Goal: Task Accomplishment & Management: Manage account settings

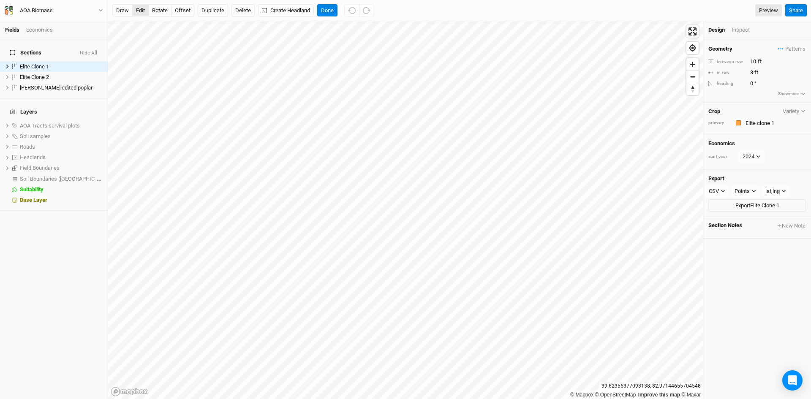
click at [140, 8] on button "edit" at bounding box center [140, 10] width 16 height 13
click at [140, 11] on button "edit" at bounding box center [140, 10] width 16 height 13
click at [140, 7] on button "edit" at bounding box center [140, 10] width 16 height 13
click at [740, 31] on div "Inspect" at bounding box center [746, 30] width 30 height 8
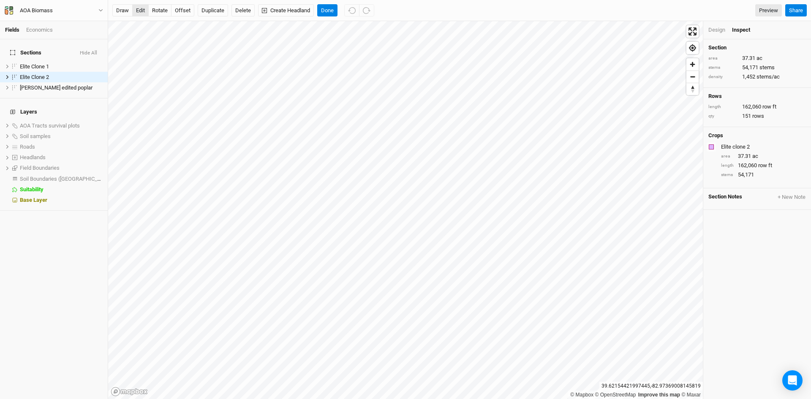
click at [140, 11] on button "edit" at bounding box center [140, 10] width 16 height 13
click at [138, 10] on button "edit" at bounding box center [140, 10] width 16 height 13
click at [138, 6] on button "edit" at bounding box center [140, 10] width 16 height 13
click at [139, 8] on button "edit" at bounding box center [140, 10] width 16 height 13
click at [140, 10] on button "edit" at bounding box center [140, 10] width 16 height 13
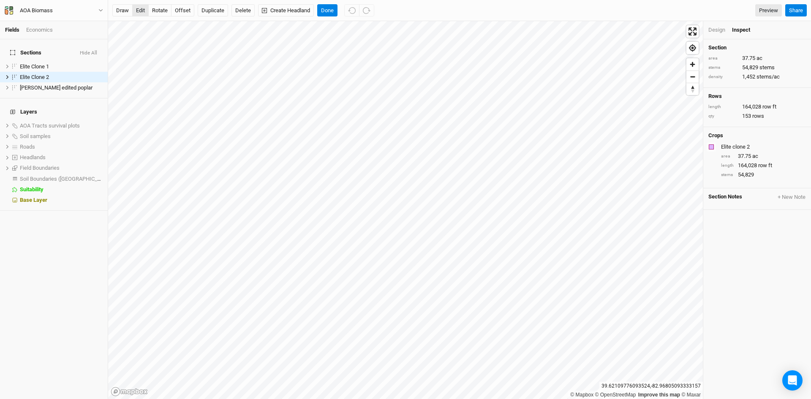
click at [137, 7] on button "edit" at bounding box center [140, 10] width 16 height 13
click at [329, 8] on button "Done" at bounding box center [327, 10] width 20 height 13
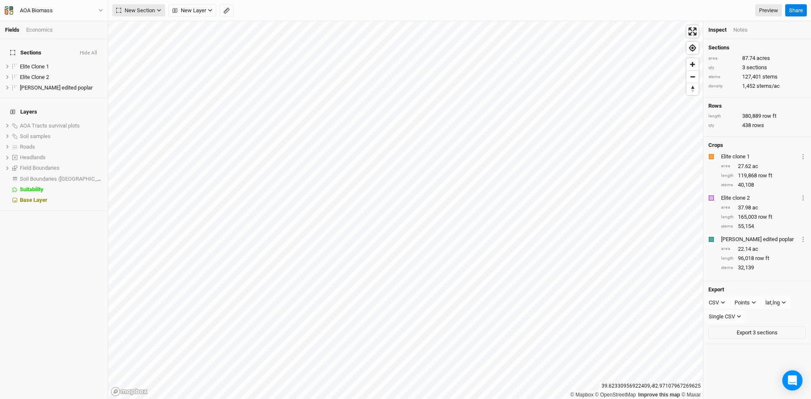
click at [136, 6] on span "New Section" at bounding box center [135, 10] width 39 height 8
click at [137, 24] on div "Grid" at bounding box center [136, 28] width 13 height 10
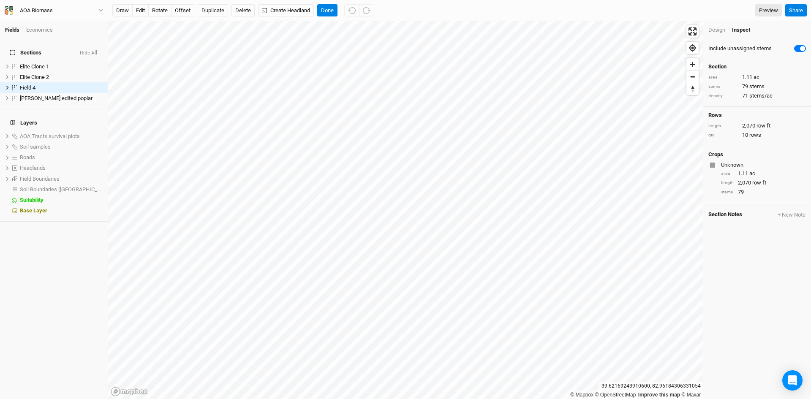
click at [714, 29] on div "Design" at bounding box center [716, 30] width 17 height 8
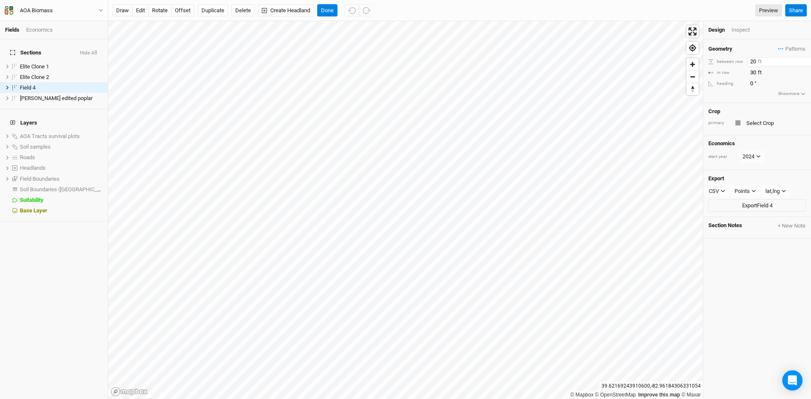
drag, startPoint x: 750, startPoint y: 61, endPoint x: 759, endPoint y: 61, distance: 8.9
click at [759, 61] on input "20" at bounding box center [783, 61] width 73 height 9
type input "500"
drag, startPoint x: 749, startPoint y: 72, endPoint x: 761, endPoint y: 74, distance: 12.4
click at [761, 74] on input "30" at bounding box center [783, 72] width 73 height 9
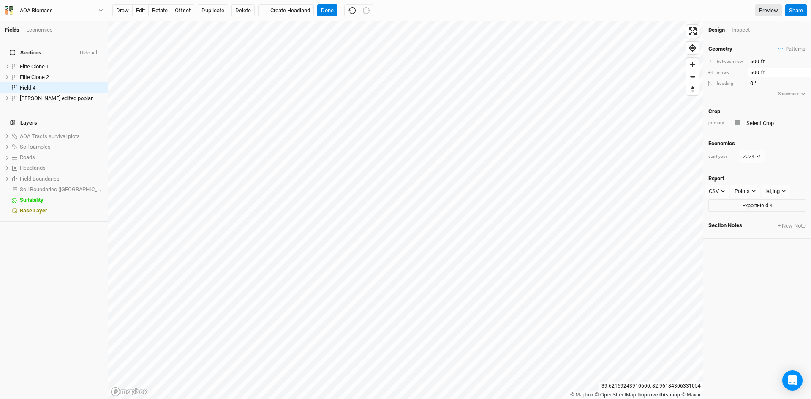
type input "500"
click at [775, 279] on div "Geometry Patterns ＋ New in-row pattern between row 500 ft in row 500 ft heading…" at bounding box center [757, 219] width 108 height 360
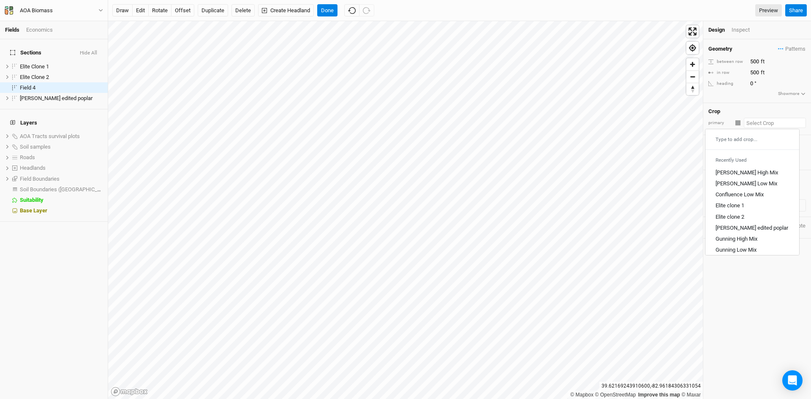
click at [752, 124] on input "text" at bounding box center [775, 123] width 62 height 10
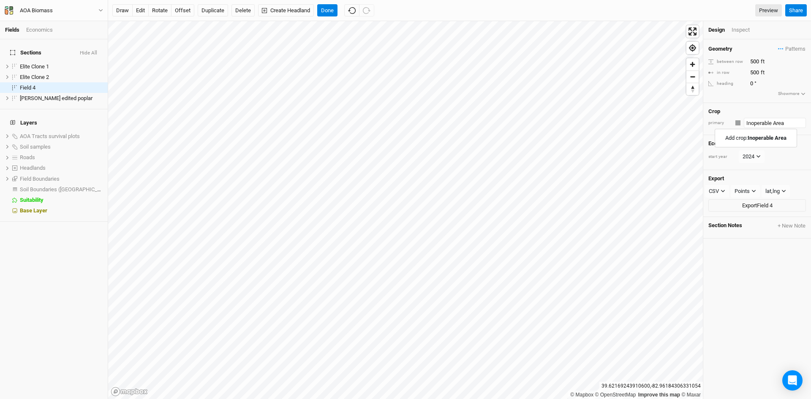
type input "Inoperable Area"
click at [771, 293] on div "Geometry Patterns ＋ New in-row pattern between row 500 ft in row 500 ft heading…" at bounding box center [757, 219] width 108 height 360
click at [760, 123] on input "Inoperable Area" at bounding box center [775, 123] width 62 height 10
click at [738, 125] on div at bounding box center [737, 122] width 5 height 5
click at [763, 124] on input "Inoperable Area" at bounding box center [775, 123] width 62 height 10
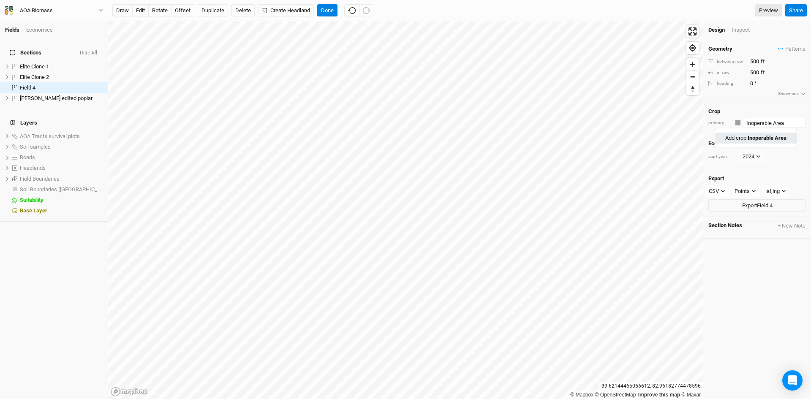
click at [763, 140] on mark "Inoperable Area" at bounding box center [766, 138] width 39 height 6
type input "20"
type input "30"
drag, startPoint x: 749, startPoint y: 59, endPoint x: 759, endPoint y: 61, distance: 9.5
click at [759, 61] on input "20" at bounding box center [783, 61] width 73 height 9
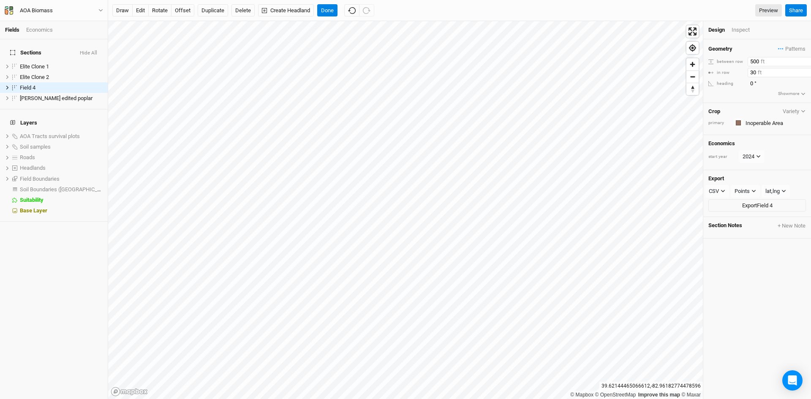
type input "500"
drag, startPoint x: 749, startPoint y: 72, endPoint x: 760, endPoint y: 73, distance: 10.6
click at [760, 73] on input "30" at bounding box center [783, 72] width 73 height 9
type input "500"
click at [784, 244] on div "Geometry Patterns ＋ New in-row pattern between row 500 ft in row 500 ft heading…" at bounding box center [757, 219] width 108 height 360
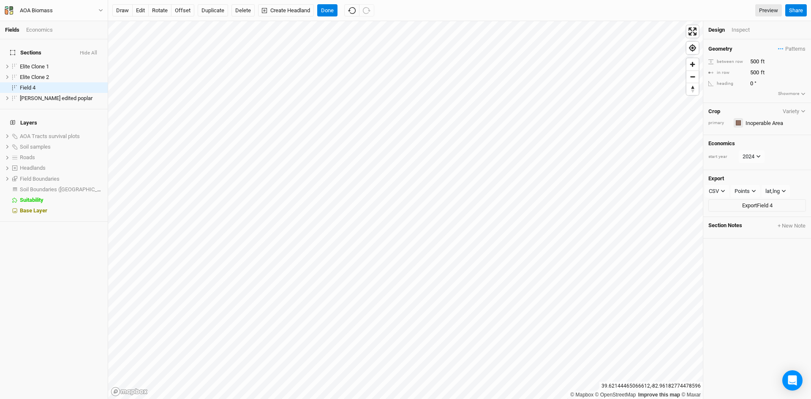
click at [736, 122] on div "button" at bounding box center [737, 122] width 5 height 5
click at [751, 201] on span "Blue" at bounding box center [754, 205] width 14 height 10
click at [753, 255] on div "Geometry Patterns ＋ New in-row pattern between row 500 ft in row 500 ft heading…" at bounding box center [757, 219] width 108 height 360
drag, startPoint x: 750, startPoint y: 60, endPoint x: 762, endPoint y: 59, distance: 11.4
click at [762, 59] on input "500" at bounding box center [783, 61] width 73 height 9
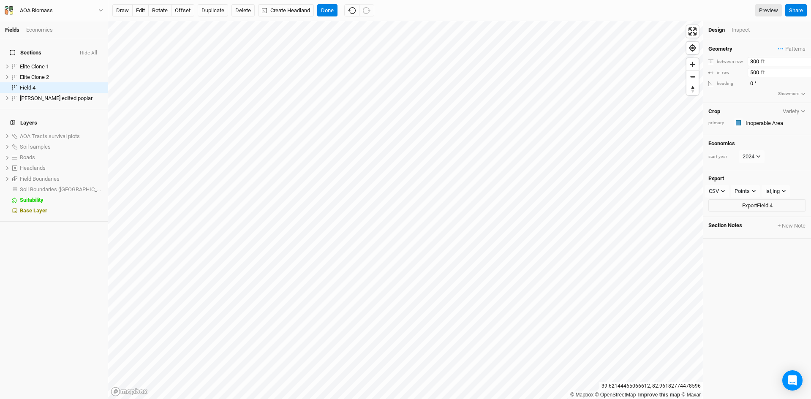
type input "300"
drag, startPoint x: 750, startPoint y: 73, endPoint x: 761, endPoint y: 72, distance: 11.0
click at [761, 72] on input "500" at bounding box center [783, 72] width 73 height 9
type input "300"
click at [774, 277] on div "Geometry Patterns ＋ New in-row pattern between row 300 ft in row 300 ft heading…" at bounding box center [757, 219] width 108 height 360
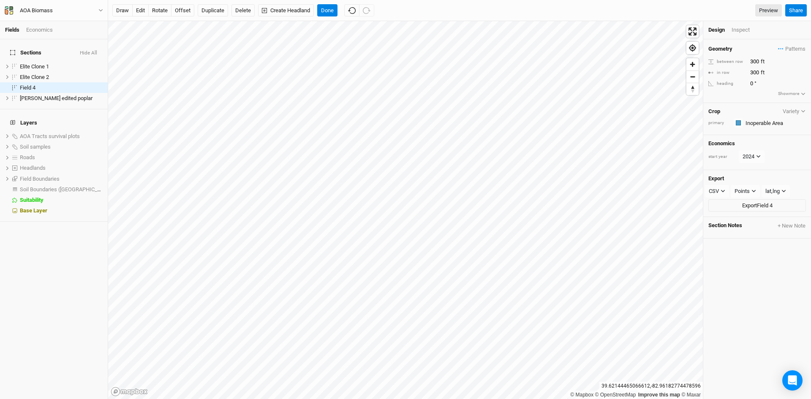
click at [770, 244] on div "Geometry Patterns ＋ New in-row pattern between row 300 ft in row 300 ft heading…" at bounding box center [757, 219] width 108 height 360
click at [752, 62] on input "300" at bounding box center [783, 61] width 73 height 9
type input "200"
drag, startPoint x: 750, startPoint y: 71, endPoint x: 758, endPoint y: 79, distance: 10.8
click at [754, 72] on input "300" at bounding box center [783, 72] width 73 height 9
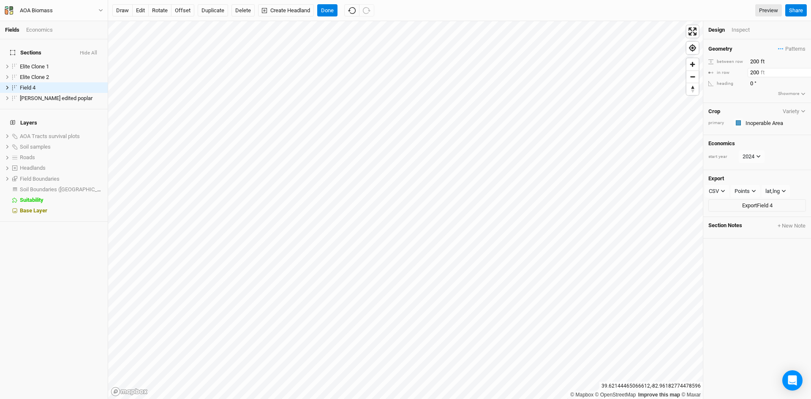
type input "200"
click at [757, 308] on div "Geometry Patterns ＋ New in-row pattern between row 200 ft in row 200 ft heading…" at bounding box center [757, 219] width 108 height 360
click at [785, 251] on div "Geometry Patterns ＋ New in-row pattern between row 200 ft in row 200 ft heading…" at bounding box center [757, 219] width 108 height 360
click at [752, 60] on input "200" at bounding box center [783, 61] width 73 height 9
type input "100"
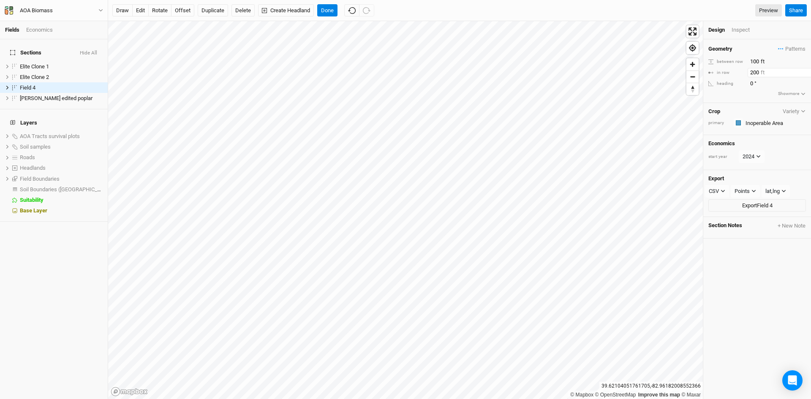
click at [752, 70] on input "200" at bounding box center [783, 72] width 73 height 9
type input "100"
click at [778, 267] on div "Geometry Patterns ＋ New in-row pattern between row 100 ft in row 100 ft heading…" at bounding box center [757, 219] width 108 height 360
click at [744, 29] on div "Inspect" at bounding box center [746, 30] width 30 height 8
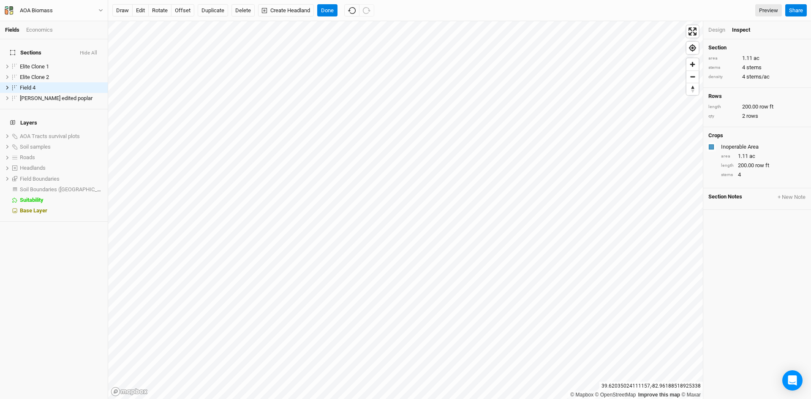
click at [715, 28] on div "Design" at bounding box center [716, 30] width 17 height 8
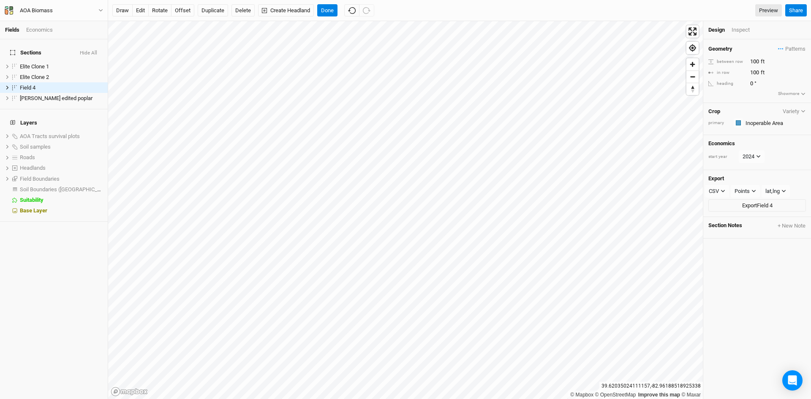
click at [762, 315] on div "Geometry Patterns ＋ New in-row pattern between row 100 ft in row 100 ft heading…" at bounding box center [757, 219] width 108 height 360
drag, startPoint x: 750, startPoint y: 61, endPoint x: 764, endPoint y: 62, distance: 13.9
click at [764, 62] on input "100" at bounding box center [783, 61] width 73 height 9
type input "75"
drag, startPoint x: 750, startPoint y: 73, endPoint x: 763, endPoint y: 73, distance: 12.7
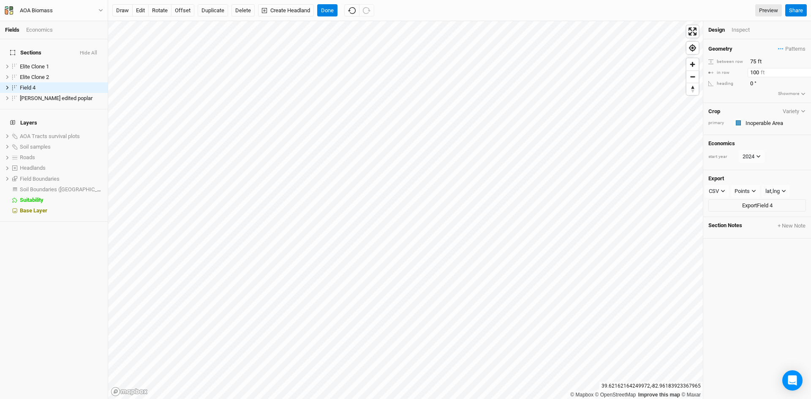
click at [763, 73] on input "100" at bounding box center [783, 72] width 73 height 9
type input "75"
click at [769, 301] on div "Geometry Patterns ＋ New in-row pattern between row 75 ft in row 75 ft heading 0…" at bounding box center [757, 219] width 108 height 360
click at [162, 9] on button "rotate" at bounding box center [159, 10] width 23 height 13
type input "161.4"
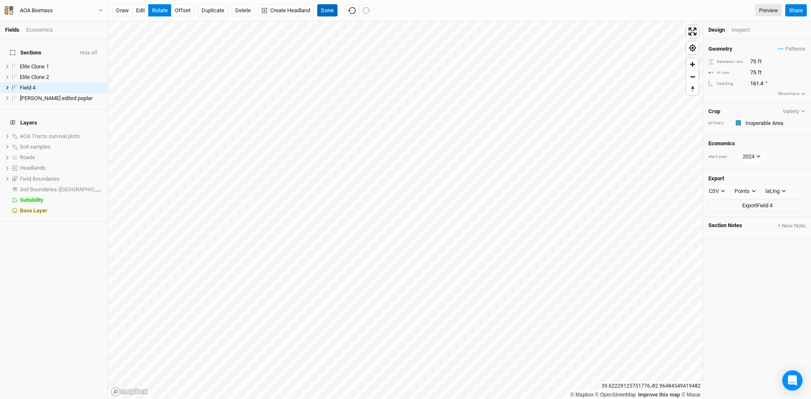
click at [326, 5] on button "Done" at bounding box center [327, 10] width 20 height 13
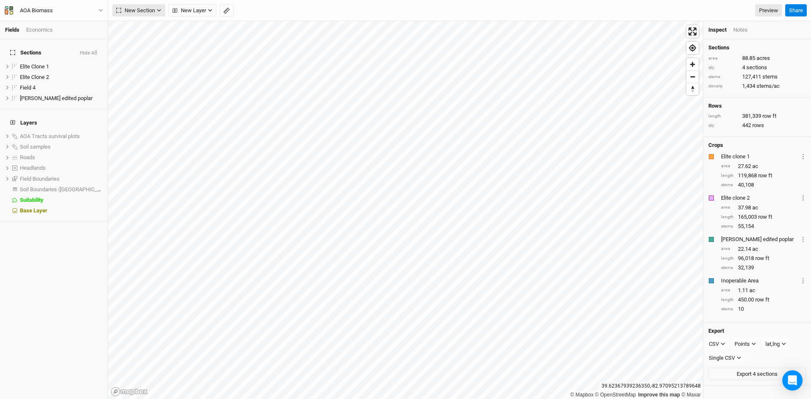
click at [142, 11] on span "New Section" at bounding box center [135, 10] width 39 height 8
click at [145, 28] on button "Grid" at bounding box center [146, 27] width 67 height 13
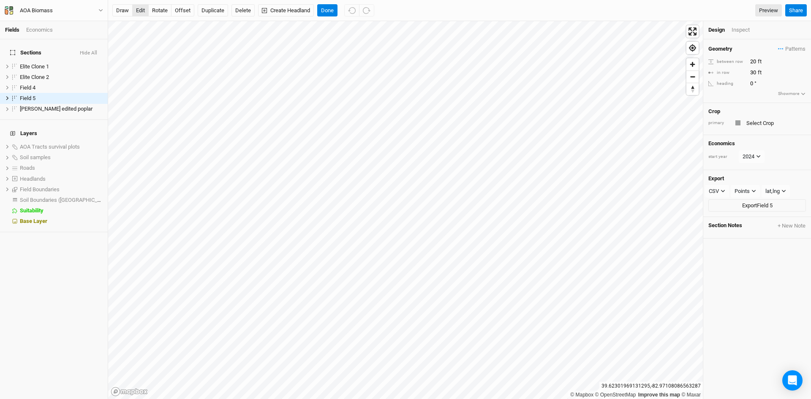
click at [136, 7] on button "edit" at bounding box center [140, 10] width 16 height 13
click at [326, 6] on button "Done" at bounding box center [327, 10] width 20 height 13
drag, startPoint x: 750, startPoint y: 61, endPoint x: 759, endPoint y: 58, distance: 9.6
click at [759, 58] on input "20" at bounding box center [783, 61] width 73 height 9
type input "75"
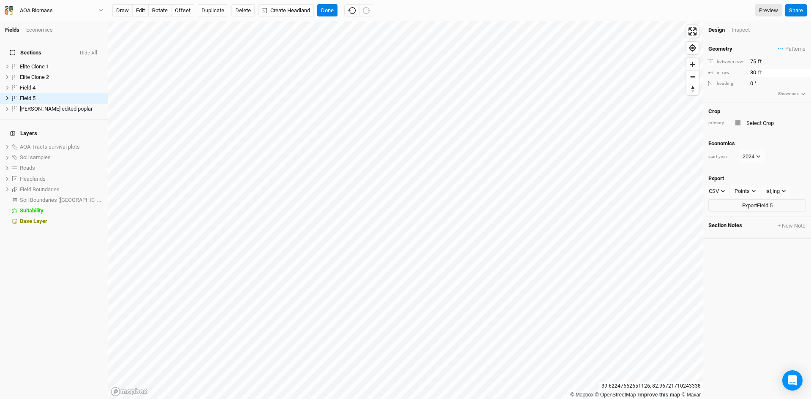
drag, startPoint x: 750, startPoint y: 73, endPoint x: 758, endPoint y: 71, distance: 8.6
click at [758, 71] on input "30" at bounding box center [783, 72] width 73 height 9
type input "75"
click at [757, 126] on input "text" at bounding box center [775, 123] width 62 height 10
click at [763, 138] on mark "Staging Area" at bounding box center [769, 138] width 31 height 6
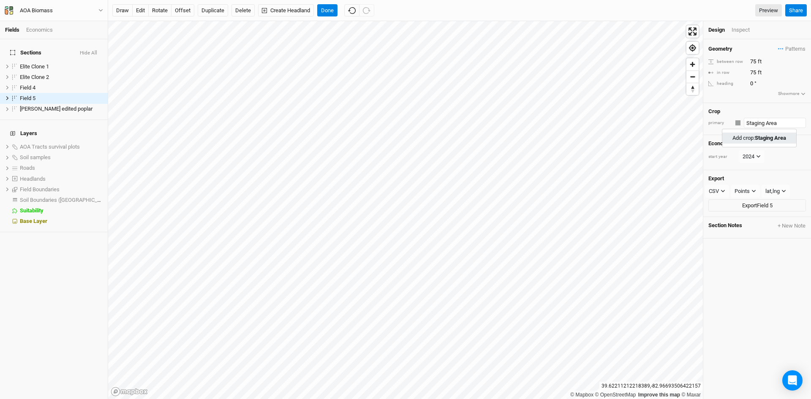
type input "Staging Area"
type input "20"
type input "30"
click at [738, 124] on div "button" at bounding box center [737, 122] width 5 height 5
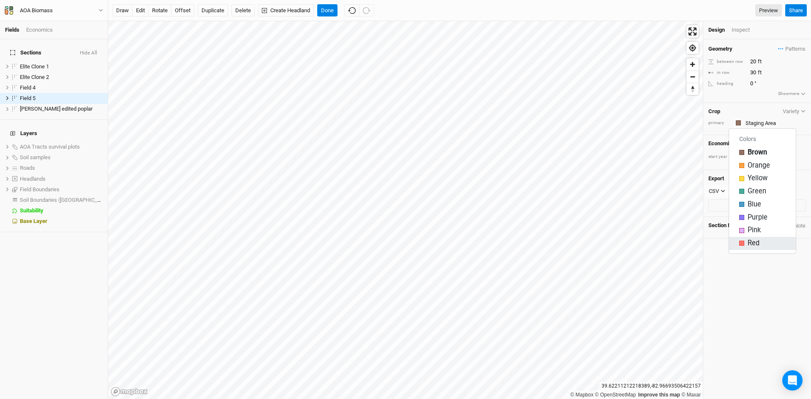
click at [749, 240] on span "Red" at bounding box center [753, 244] width 12 height 10
drag, startPoint x: 749, startPoint y: 61, endPoint x: 757, endPoint y: 61, distance: 8.9
click at [757, 61] on input "20" at bounding box center [783, 61] width 73 height 9
type input "75"
drag, startPoint x: 749, startPoint y: 72, endPoint x: 757, endPoint y: 75, distance: 8.5
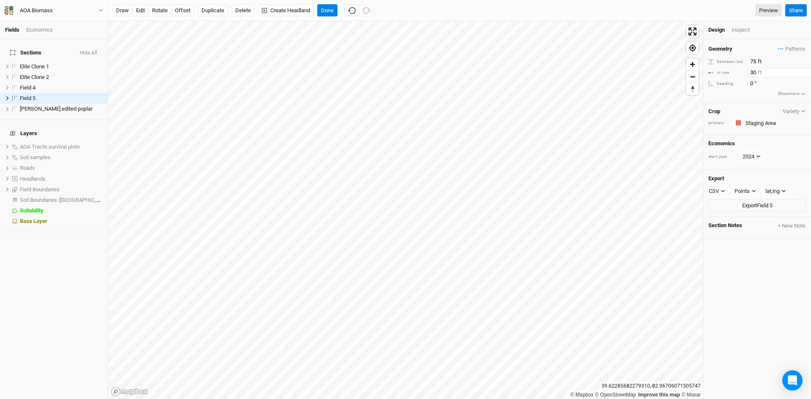
click at [757, 75] on input "30" at bounding box center [783, 72] width 73 height 9
type input "75"
click at [780, 264] on div "Geometry Patterns ＋ New in-row pattern between row 75 ft in row 75 ft heading 0…" at bounding box center [757, 219] width 108 height 360
click at [327, 9] on button "Done" at bounding box center [327, 10] width 20 height 13
click at [162, 10] on button "rotate" at bounding box center [159, 10] width 23 height 13
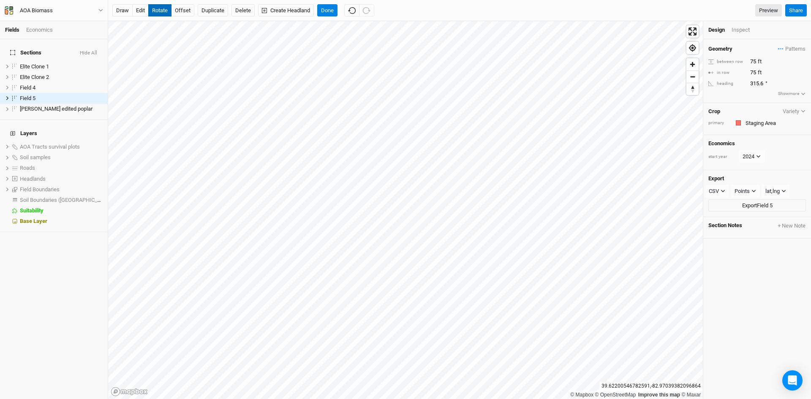
type input "314.4"
click at [326, 13] on button "Done" at bounding box center [327, 10] width 20 height 13
drag, startPoint x: 157, startPoint y: 9, endPoint x: 180, endPoint y: 21, distance: 26.1
click at [161, 11] on button "rotate" at bounding box center [159, 10] width 23 height 13
type input "244.9"
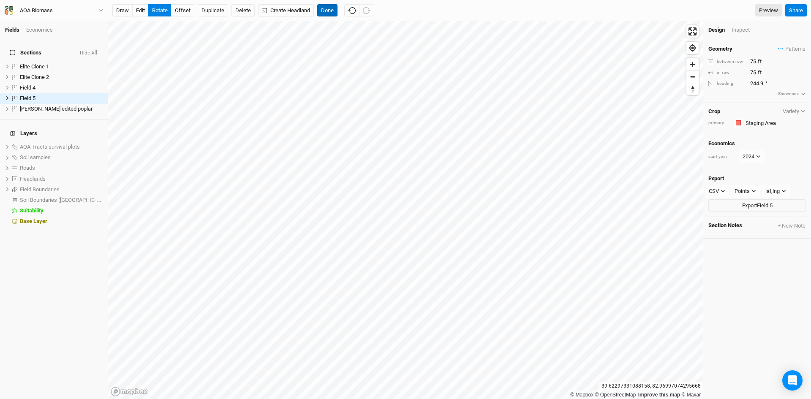
click at [326, 7] on button "Done" at bounding box center [327, 10] width 20 height 13
click at [163, 10] on button "rotate" at bounding box center [159, 10] width 23 height 13
type input "314.6"
click at [328, 8] on button "Done" at bounding box center [327, 10] width 20 height 13
click at [138, 7] on button "edit" at bounding box center [140, 10] width 16 height 13
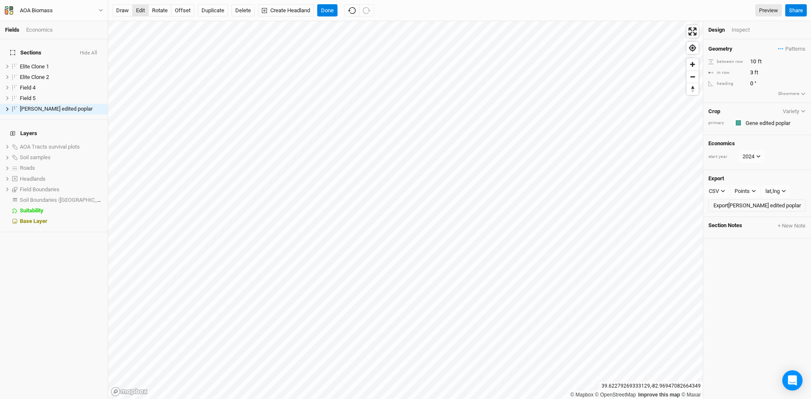
drag, startPoint x: 138, startPoint y: 8, endPoint x: 144, endPoint y: 11, distance: 6.4
click at [139, 8] on button "edit" at bounding box center [140, 10] width 16 height 13
click at [326, 7] on button "Done" at bounding box center [327, 10] width 20 height 13
click at [139, 8] on button "edit" at bounding box center [140, 10] width 16 height 13
click at [330, 8] on button "Done" at bounding box center [327, 10] width 20 height 13
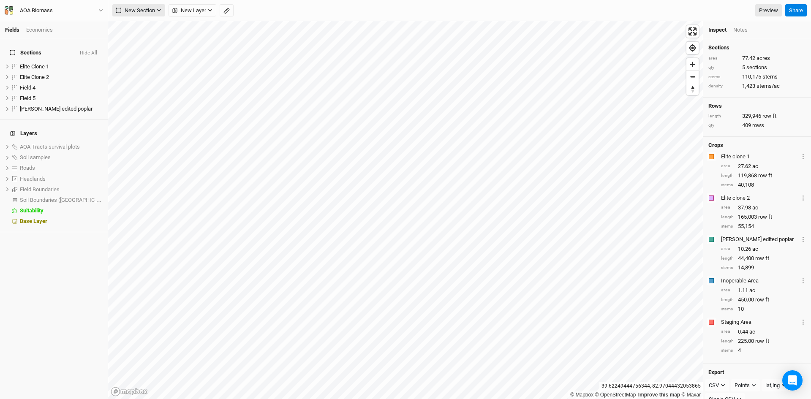
click at [138, 5] on button "New Section" at bounding box center [138, 10] width 53 height 13
click at [133, 26] on div "Grid" at bounding box center [136, 28] width 13 height 10
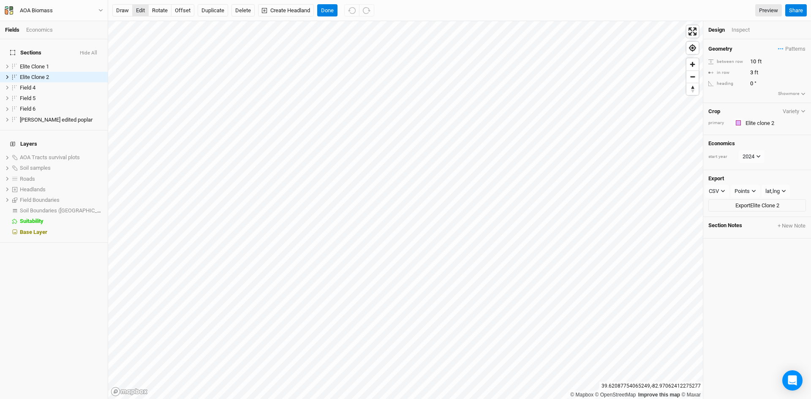
click at [139, 9] on button "edit" at bounding box center [140, 10] width 16 height 13
click at [137, 10] on button "edit" at bounding box center [140, 10] width 16 height 13
click at [141, 8] on button "edit" at bounding box center [140, 10] width 16 height 13
click at [330, 11] on button "Done" at bounding box center [327, 10] width 20 height 13
click at [142, 11] on button "edit" at bounding box center [140, 10] width 16 height 13
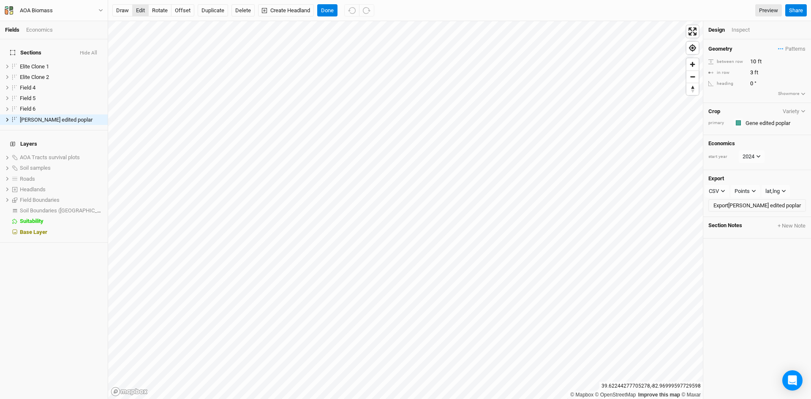
click at [141, 9] on button "edit" at bounding box center [140, 10] width 16 height 13
click at [332, 6] on button "Done" at bounding box center [327, 10] width 20 height 13
click at [141, 10] on button "edit" at bounding box center [140, 10] width 16 height 13
click at [140, 5] on button "edit" at bounding box center [140, 10] width 16 height 13
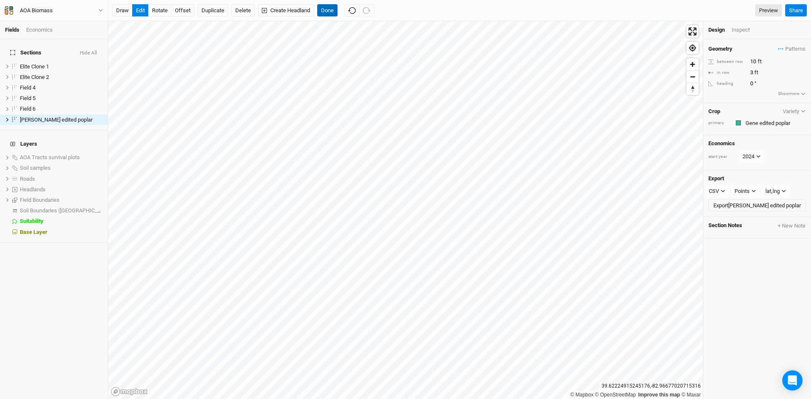
click at [329, 8] on button "Done" at bounding box center [327, 10] width 20 height 13
click at [139, 6] on button "edit" at bounding box center [140, 10] width 16 height 13
click at [326, 9] on button "Done" at bounding box center [327, 10] width 20 height 13
click at [141, 8] on button "edit" at bounding box center [140, 10] width 16 height 13
click at [328, 5] on button "Done" at bounding box center [327, 10] width 20 height 13
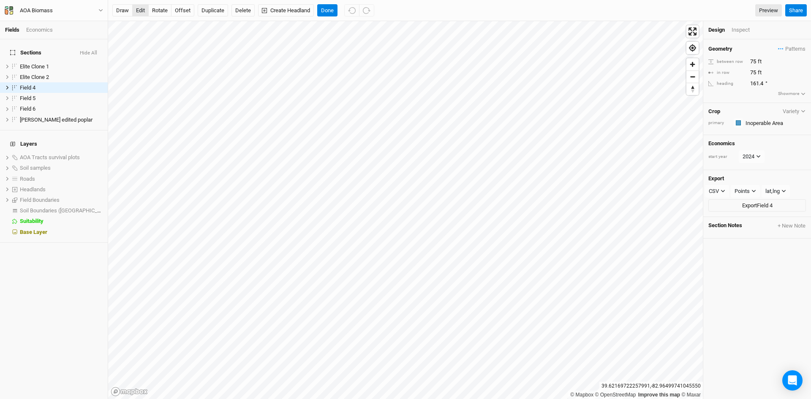
click at [144, 8] on button "edit" at bounding box center [140, 10] width 16 height 13
click at [332, 8] on button "Done" at bounding box center [327, 10] width 20 height 13
click at [140, 9] on button "edit" at bounding box center [140, 10] width 16 height 13
click at [144, 6] on button "edit" at bounding box center [140, 10] width 16 height 13
click at [326, 9] on button "Done" at bounding box center [327, 10] width 20 height 13
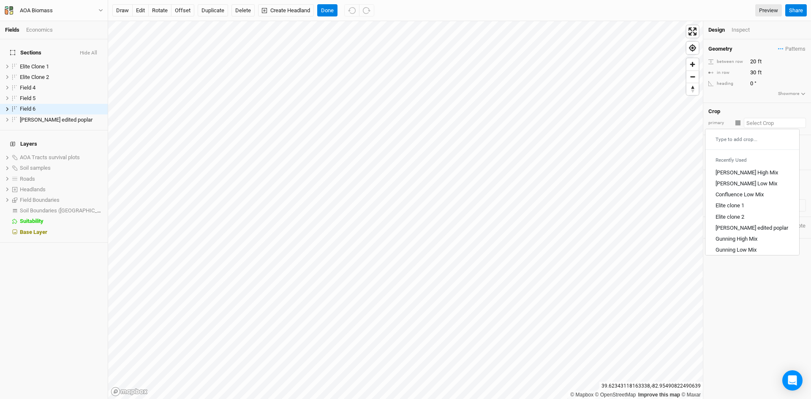
click at [752, 125] on input "text" at bounding box center [775, 123] width 62 height 10
click at [742, 228] on div "[PERSON_NAME] edited poplar" at bounding box center [751, 228] width 73 height 8
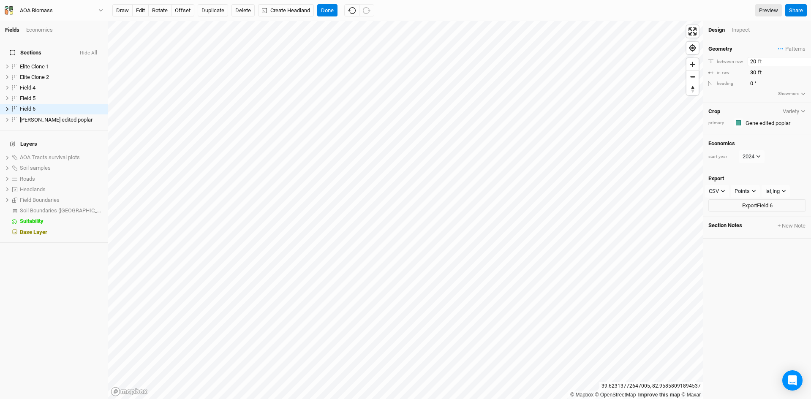
drag, startPoint x: 749, startPoint y: 61, endPoint x: 758, endPoint y: 60, distance: 8.9
click at [758, 60] on input "20" at bounding box center [783, 61] width 73 height 9
type input "10"
drag, startPoint x: 750, startPoint y: 73, endPoint x: 756, endPoint y: 72, distance: 6.0
click at [757, 73] on input "30" at bounding box center [783, 72] width 73 height 9
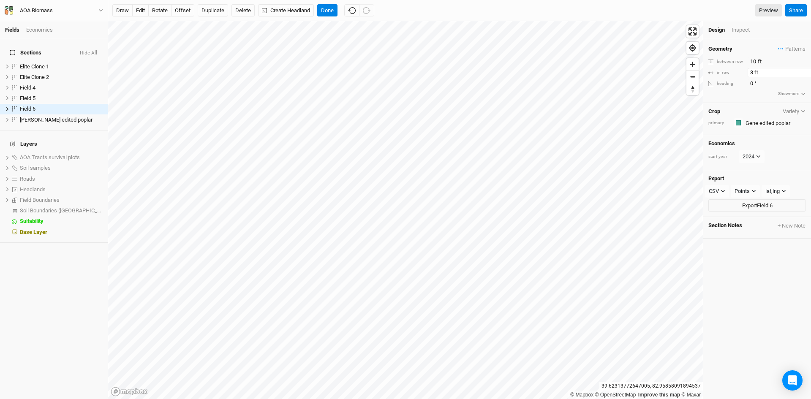
type input "3"
drag, startPoint x: 761, startPoint y: 288, endPoint x: 760, endPoint y: 281, distance: 6.9
click at [760, 287] on div "Geometry Patterns ＋ New in-row pattern between row 10 ft in row 3 ft heading 0 …" at bounding box center [757, 219] width 108 height 360
click at [325, 8] on button "Done" at bounding box center [327, 10] width 20 height 13
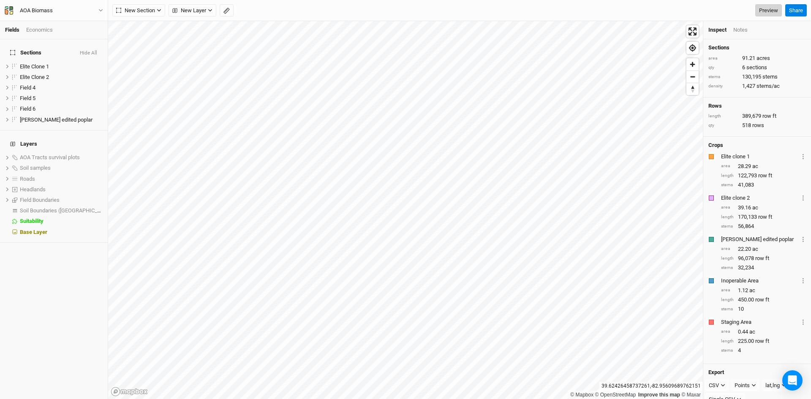
click at [762, 7] on link "Preview" at bounding box center [768, 10] width 27 height 13
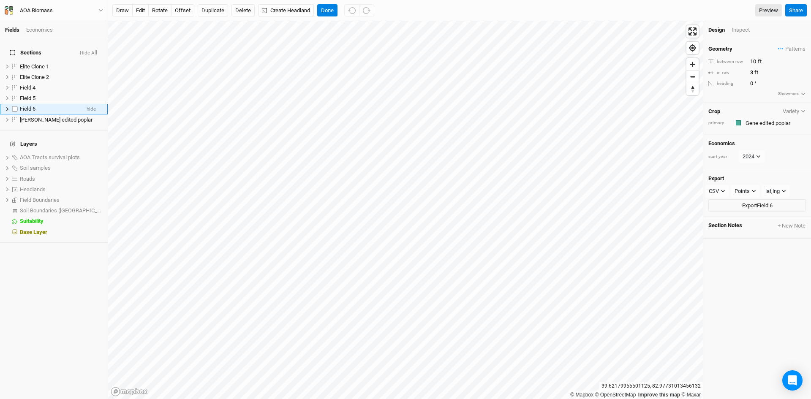
click at [28, 106] on span "Field 6" at bounding box center [28, 109] width 16 height 6
type input "[PERSON_NAME] edited poplar-S"
click at [37, 116] on ul "Elite Clone 1 hide Elite Clone 2 hide Field 4 hide Field 5 hide Gene edited pop…" at bounding box center [54, 93] width 108 height 64
click at [42, 117] on span "[PERSON_NAME] edited poplar-S" at bounding box center [59, 120] width 78 height 6
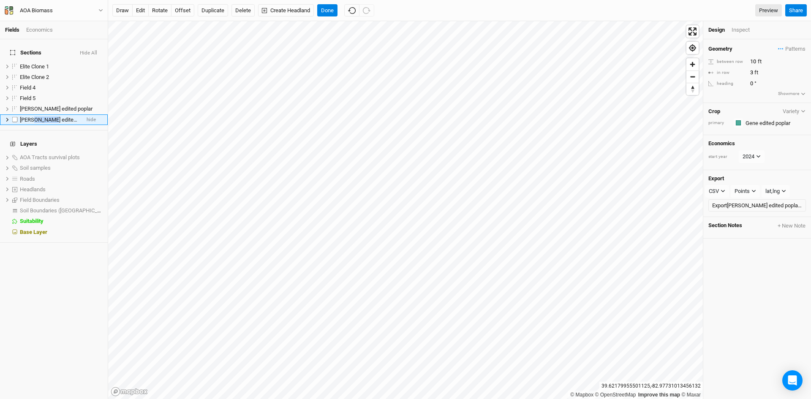
click at [42, 117] on span "[PERSON_NAME] edited poplar-S" at bounding box center [59, 120] width 78 height 6
click at [42, 106] on span "[PERSON_NAME] edited poplar" at bounding box center [56, 109] width 73 height 6
click at [70, 105] on input "[PERSON_NAME] edited poplar" at bounding box center [47, 109] width 57 height 8
type input "Gene edited poplar-N"
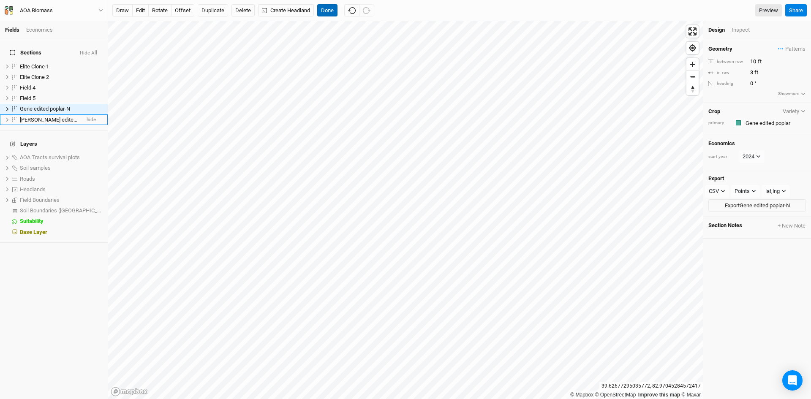
click at [329, 9] on button "Done" at bounding box center [327, 10] width 20 height 13
click at [35, 95] on span "Field 5" at bounding box center [28, 98] width 16 height 6
type input "Staging Area"
click at [28, 84] on span "Field 4" at bounding box center [28, 87] width 16 height 6
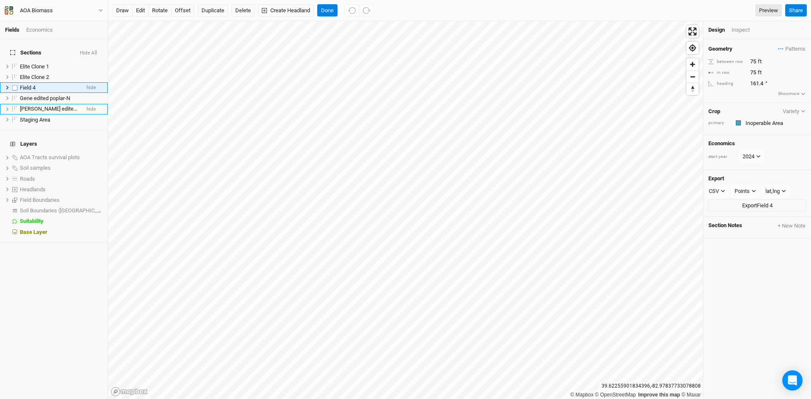
click at [28, 84] on span "Field 4" at bounding box center [28, 87] width 16 height 6
type input "Inoperable Area"
click at [62, 138] on h4 "Layers" at bounding box center [54, 144] width 98 height 17
click at [328, 5] on button "Done" at bounding box center [327, 10] width 20 height 13
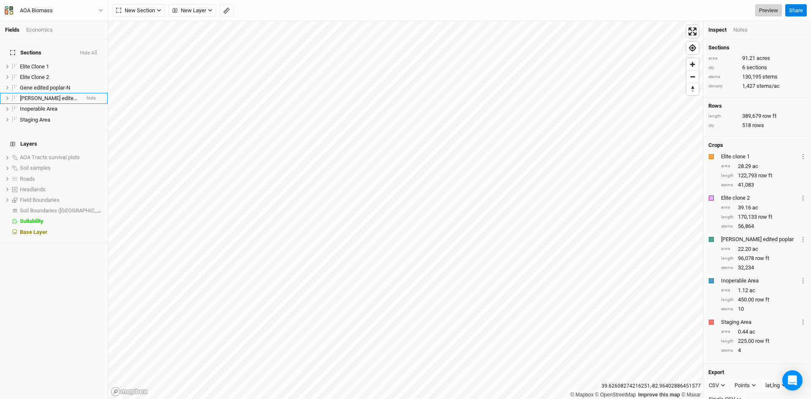
click at [767, 11] on link "Preview" at bounding box center [768, 10] width 27 height 13
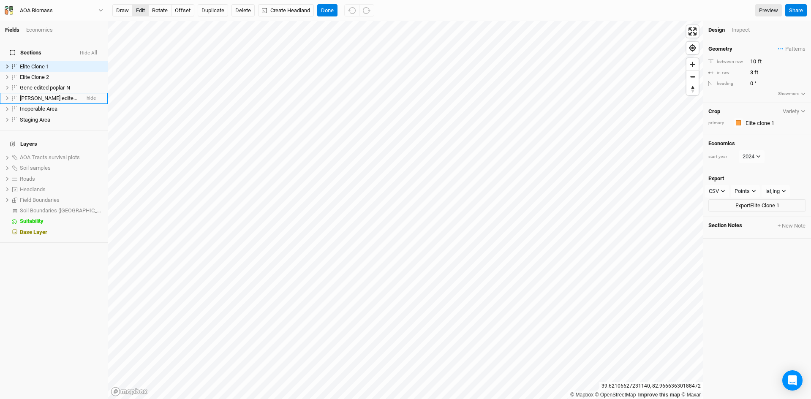
click at [143, 11] on button "edit" at bounding box center [140, 10] width 16 height 13
click at [328, 8] on button "Done" at bounding box center [327, 10] width 20 height 13
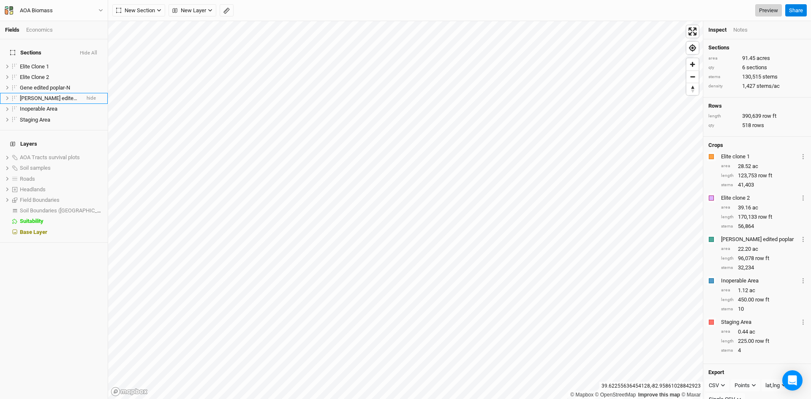
click at [768, 7] on link "Preview" at bounding box center [768, 10] width 27 height 13
click at [53, 207] on span "Soil Boundaries ([GEOGRAPHIC_DATA])" at bounding box center [67, 210] width 94 height 6
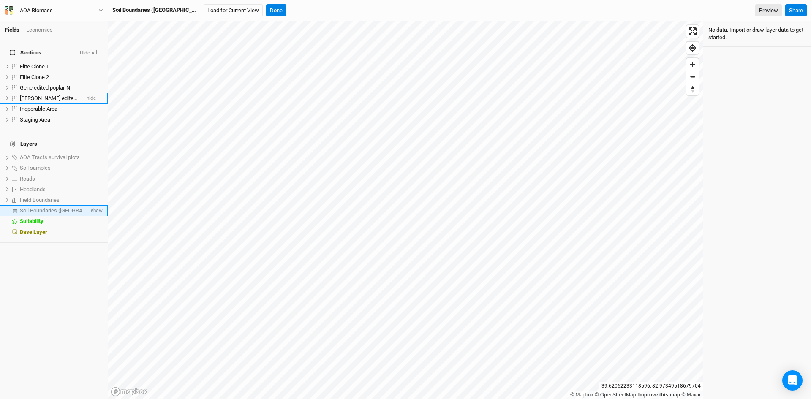
click at [59, 207] on span "Soil Boundaries ([GEOGRAPHIC_DATA])" at bounding box center [67, 210] width 94 height 6
click at [91, 206] on span "show" at bounding box center [96, 211] width 14 height 11
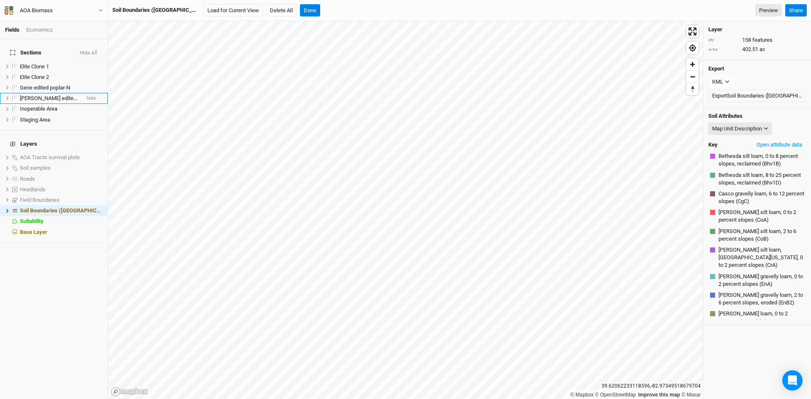
scroll to position [414, 0]
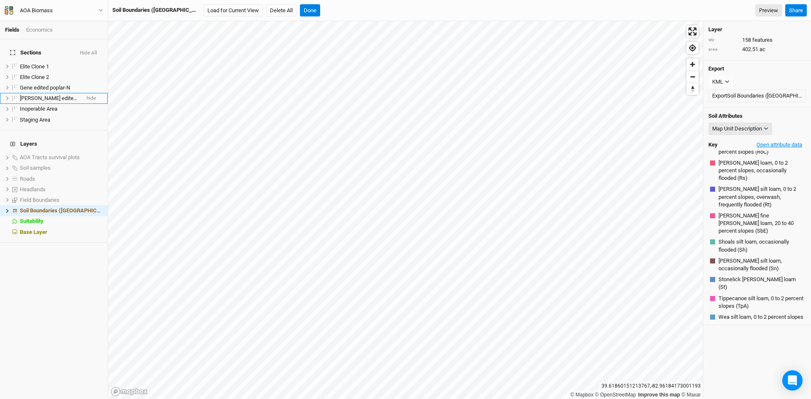
click at [763, 145] on button "Open attribute data" at bounding box center [778, 144] width 53 height 13
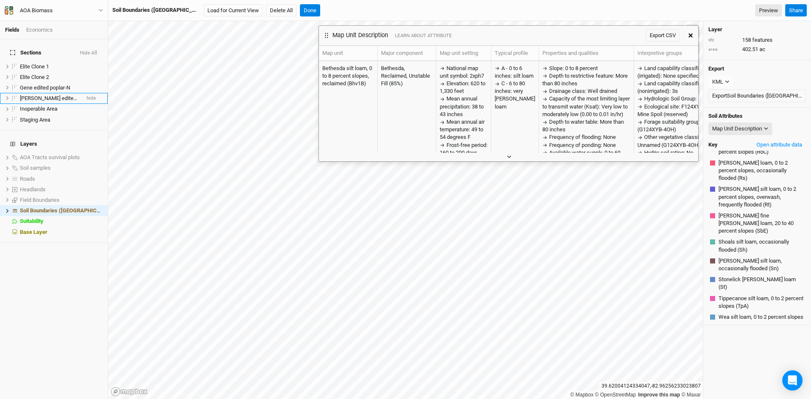
click at [508, 155] on icon "button" at bounding box center [509, 157] width 5 height 5
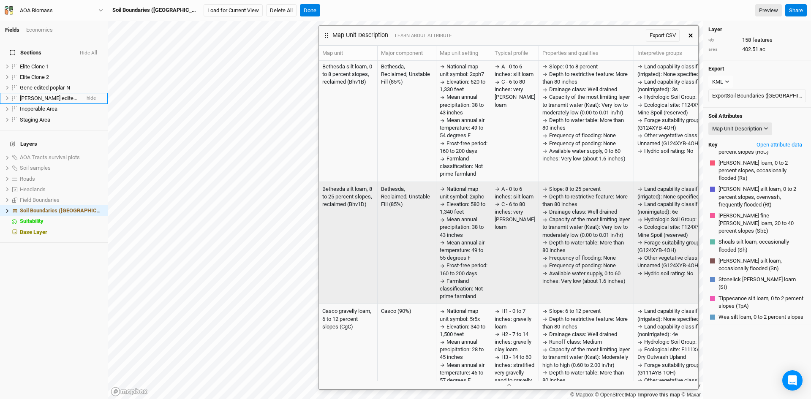
scroll to position [0, 0]
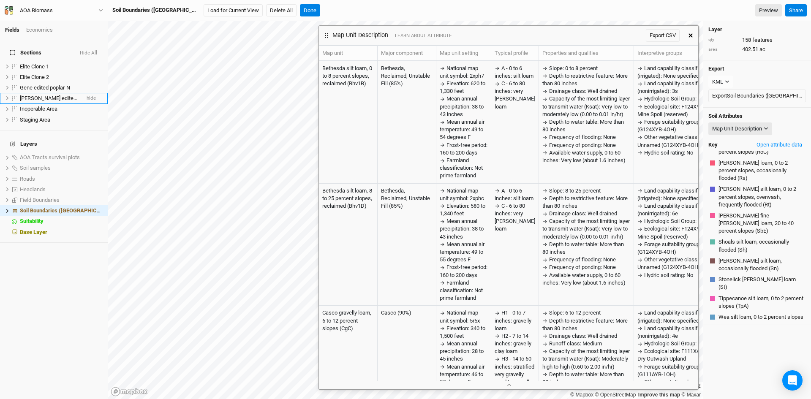
click at [689, 35] on icon "button" at bounding box center [690, 35] width 4 height 4
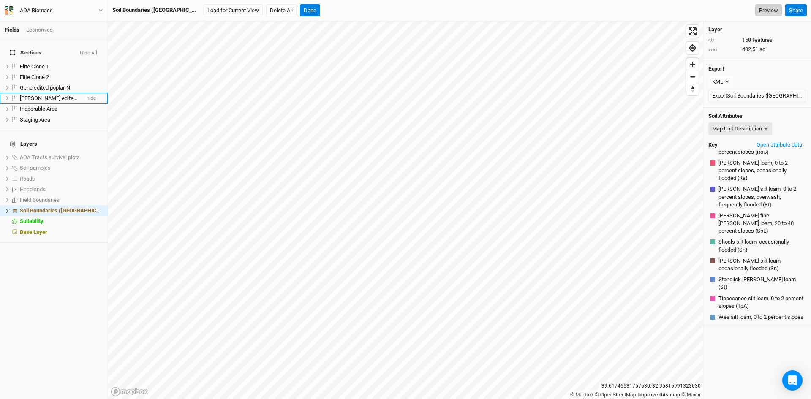
click at [765, 8] on link "Preview" at bounding box center [768, 10] width 27 height 13
click at [92, 206] on span "hide" at bounding box center [97, 211] width 11 height 11
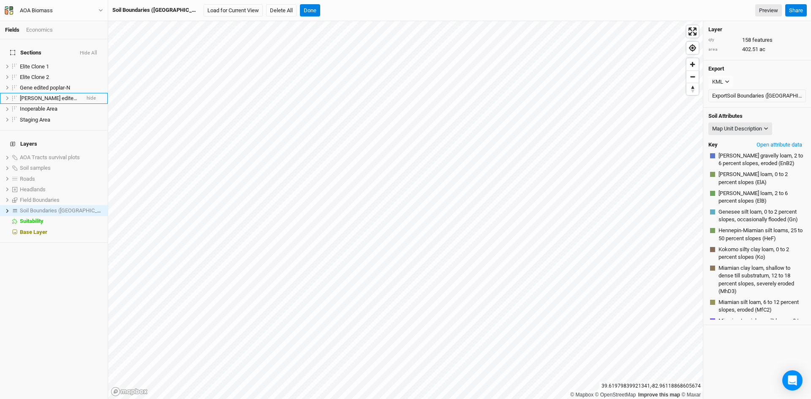
scroll to position [414, 0]
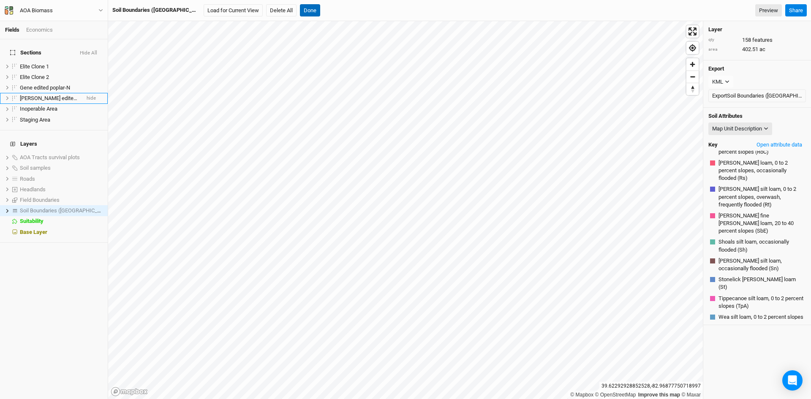
click at [300, 9] on button "Done" at bounding box center [310, 10] width 20 height 13
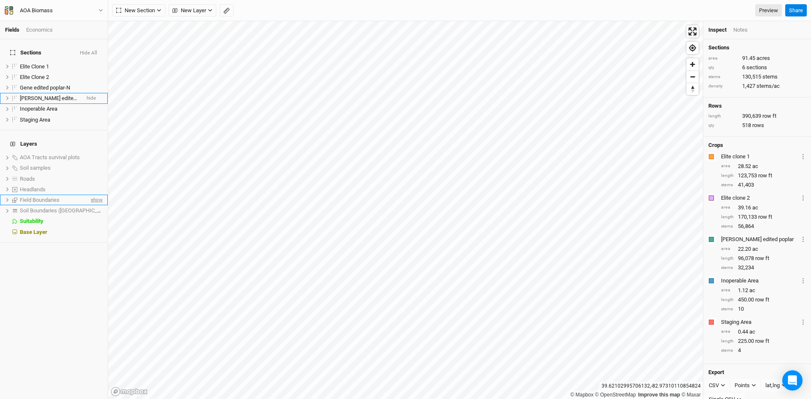
click at [89, 195] on span "show" at bounding box center [96, 200] width 14 height 11
click at [87, 50] on button "Hide All" at bounding box center [88, 53] width 18 height 6
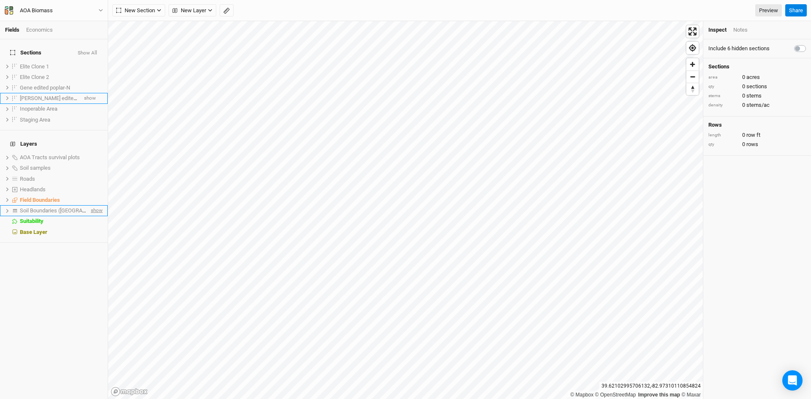
click at [92, 206] on span "show" at bounding box center [96, 211] width 14 height 11
click at [766, 7] on link "Preview" at bounding box center [768, 10] width 27 height 13
click at [94, 206] on span "hide" at bounding box center [97, 211] width 11 height 11
click at [93, 195] on span "hide" at bounding box center [97, 200] width 11 height 11
click at [90, 50] on button "Show All" at bounding box center [87, 53] width 20 height 6
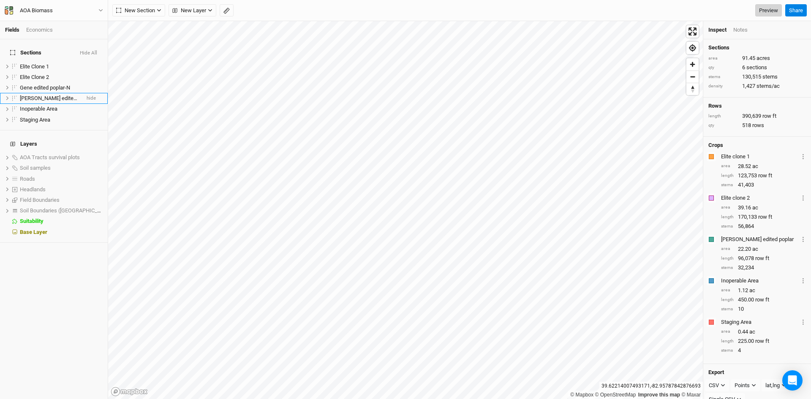
click at [769, 8] on link "Preview" at bounding box center [768, 10] width 27 height 13
click at [100, 9] on icon "button" at bounding box center [100, 10] width 5 height 5
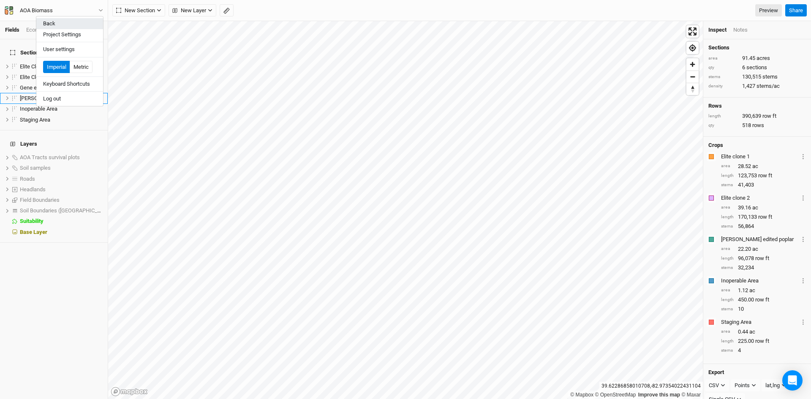
click at [70, 21] on button "Back" at bounding box center [69, 23] width 67 height 11
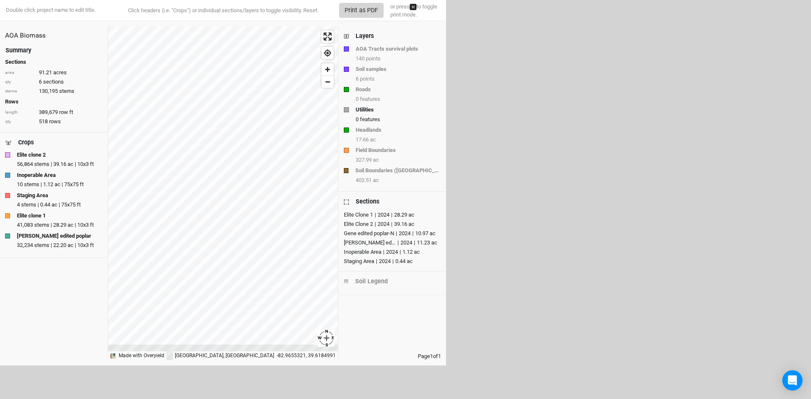
click at [369, 5] on button "Print as PDF" at bounding box center [361, 10] width 44 height 15
click at [361, 36] on div "Layers" at bounding box center [364, 36] width 18 height 9
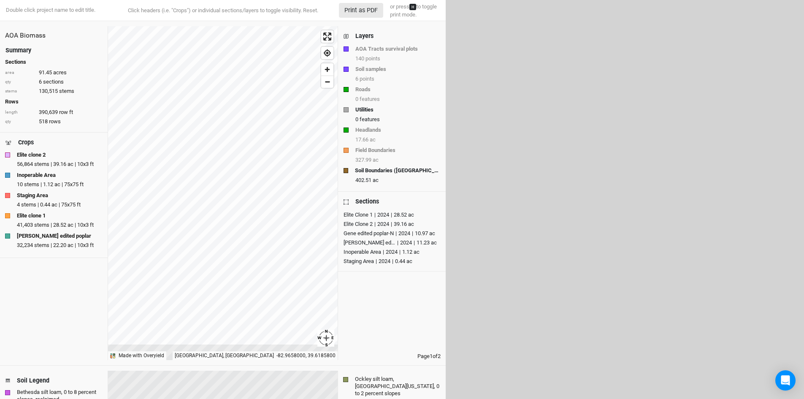
click at [364, 33] on div "Layers" at bounding box center [364, 36] width 18 height 9
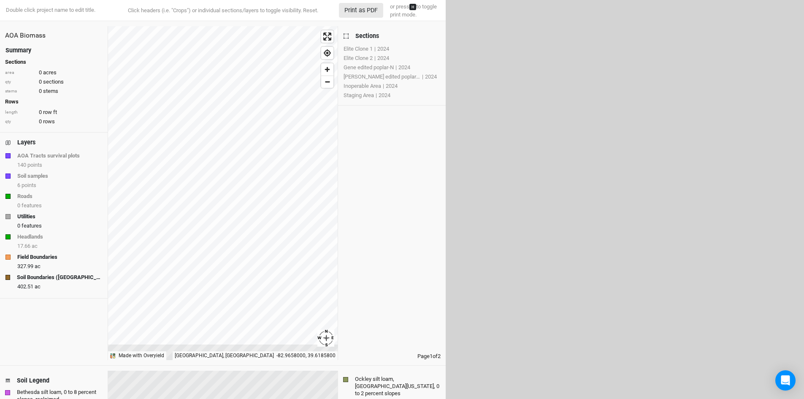
click at [363, 37] on div "Sections" at bounding box center [367, 36] width 24 height 9
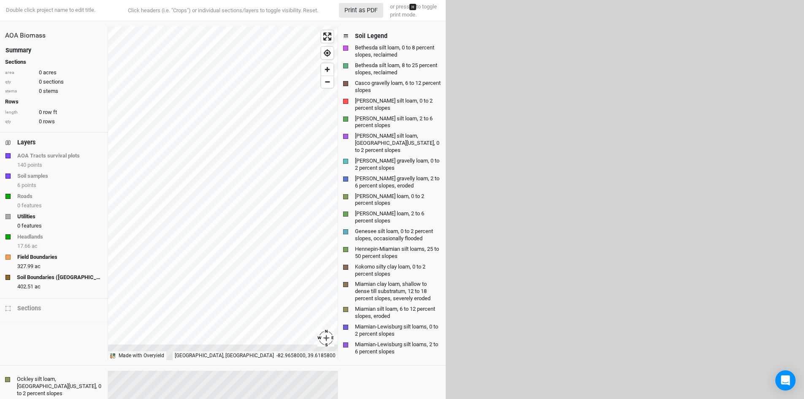
click at [20, 51] on div "Summary" at bounding box center [18, 50] width 26 height 9
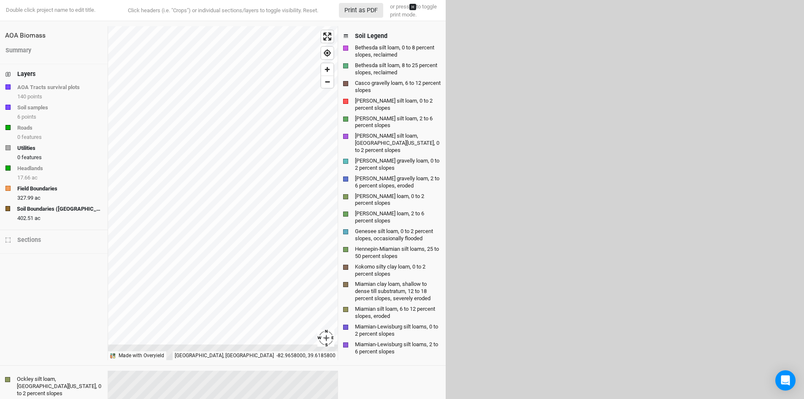
click at [24, 74] on div "Layers" at bounding box center [26, 74] width 18 height 9
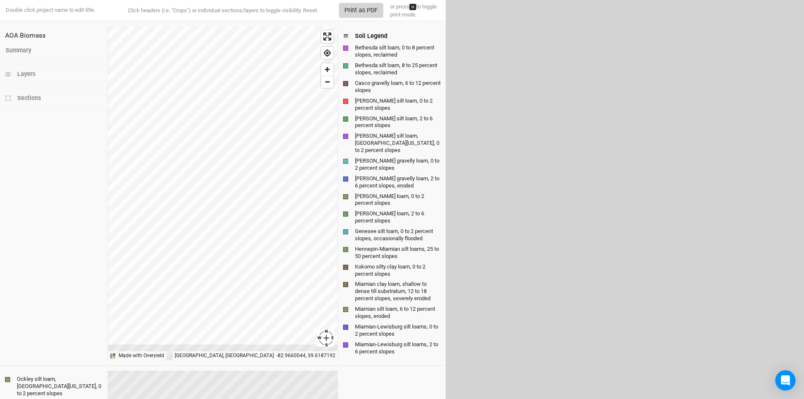
click at [360, 4] on button "Print as PDF" at bounding box center [361, 10] width 44 height 15
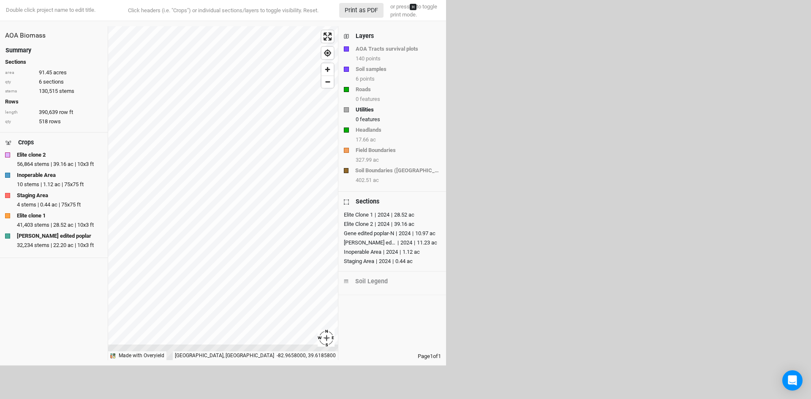
click at [366, 34] on div "Layers" at bounding box center [364, 36] width 18 height 9
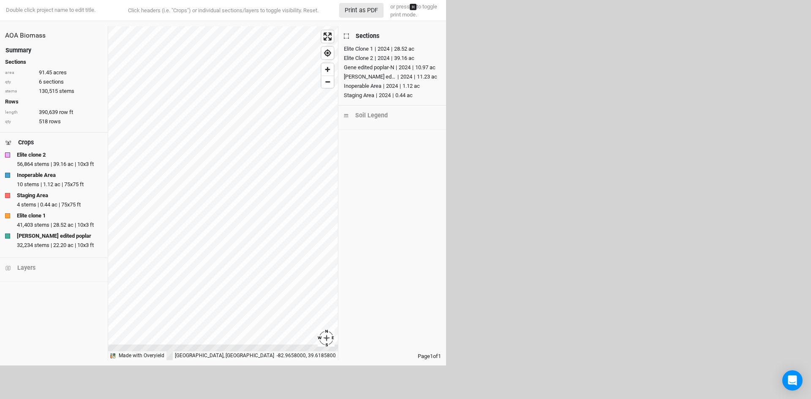
click at [24, 47] on div "Summary" at bounding box center [18, 50] width 26 height 9
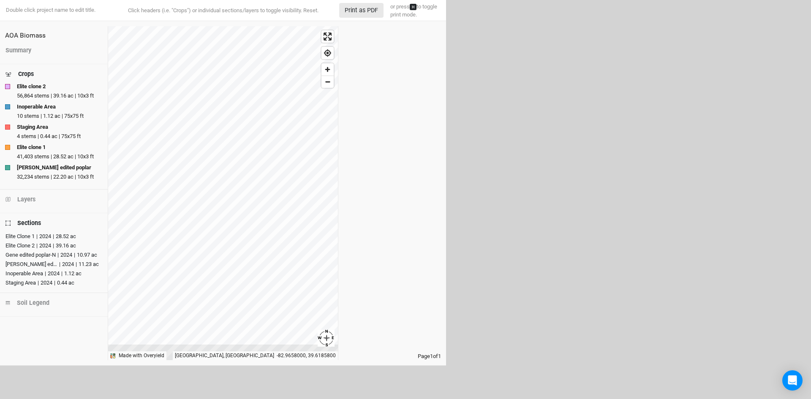
click at [31, 221] on div "Sections" at bounding box center [29, 223] width 24 height 9
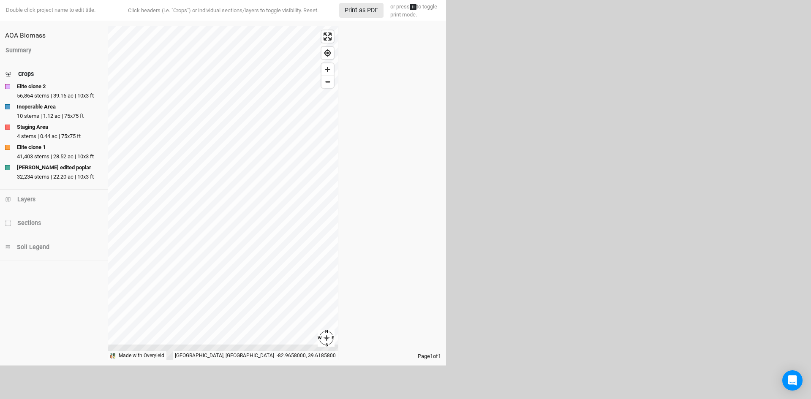
click at [29, 73] on div "Crops" at bounding box center [26, 74] width 16 height 9
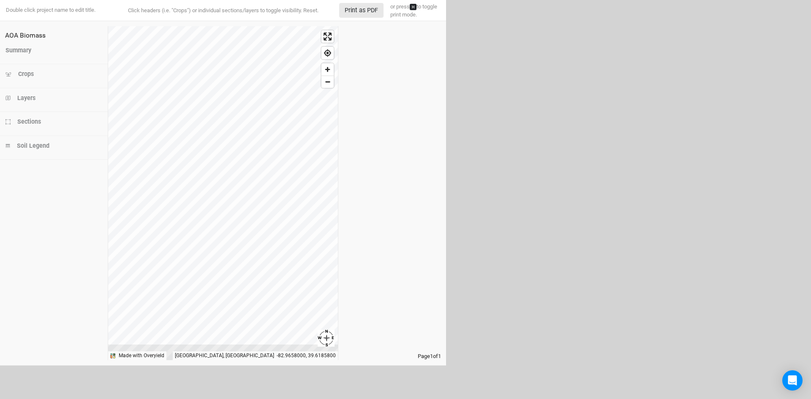
click at [29, 122] on div "Sections" at bounding box center [29, 121] width 24 height 9
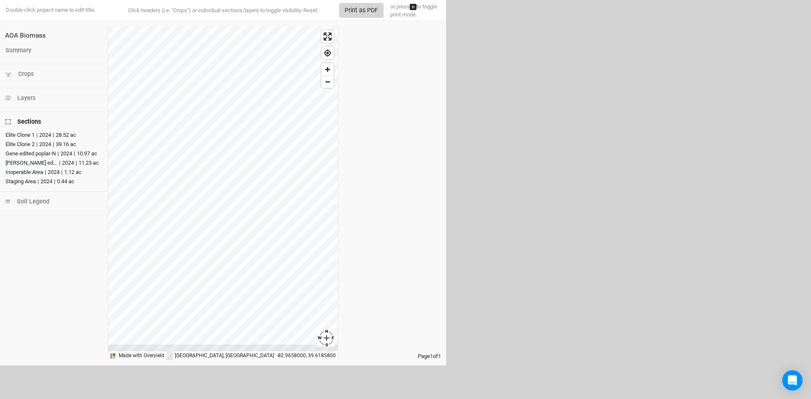
click at [362, 11] on button "Print as PDF" at bounding box center [361, 10] width 44 height 15
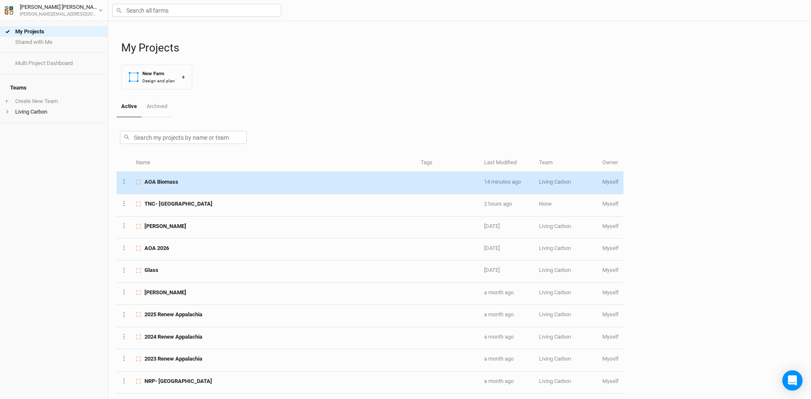
click at [168, 182] on span "AOA Biomass" at bounding box center [161, 182] width 34 height 8
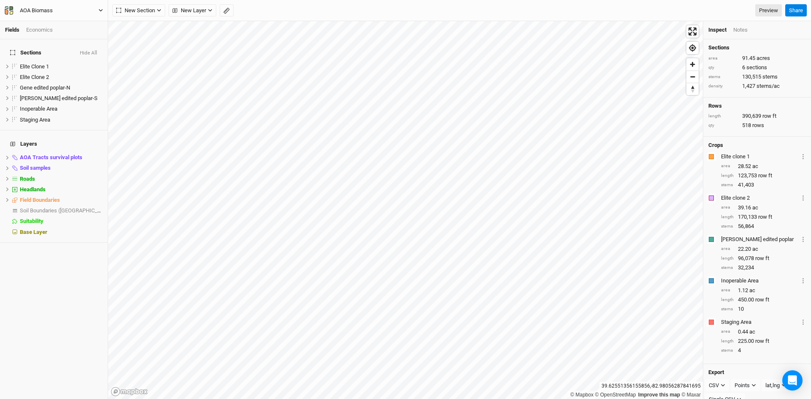
click at [100, 9] on icon "button" at bounding box center [100, 10] width 5 height 5
click at [78, 35] on button "Project Settings" at bounding box center [69, 34] width 67 height 11
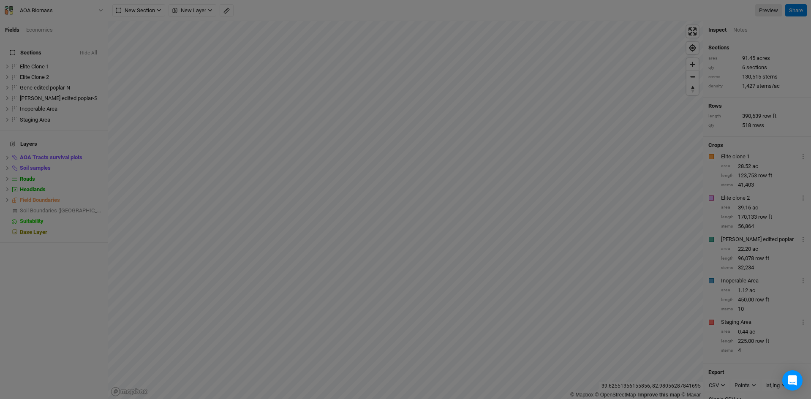
scroll to position [42, 98]
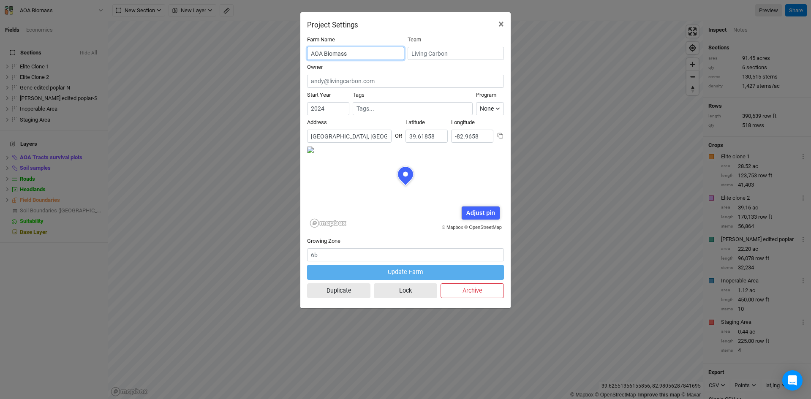
drag, startPoint x: 323, startPoint y: 52, endPoint x: 295, endPoint y: 52, distance: 27.9
click at [298, 54] on div "Project Settings × Farm Name AOA Biomass Team Owner Start Year 2024 Tags Progra…" at bounding box center [405, 199] width 811 height 399
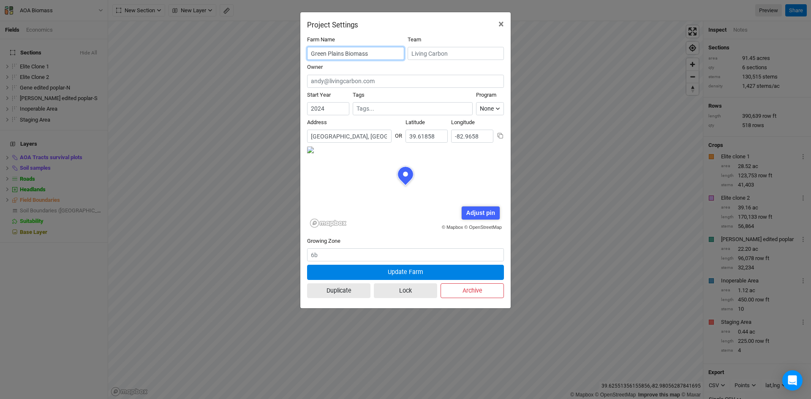
click at [371, 55] on input "Green Plains Biomass" at bounding box center [355, 53] width 97 height 13
type input "Green Plains Biomass Project"
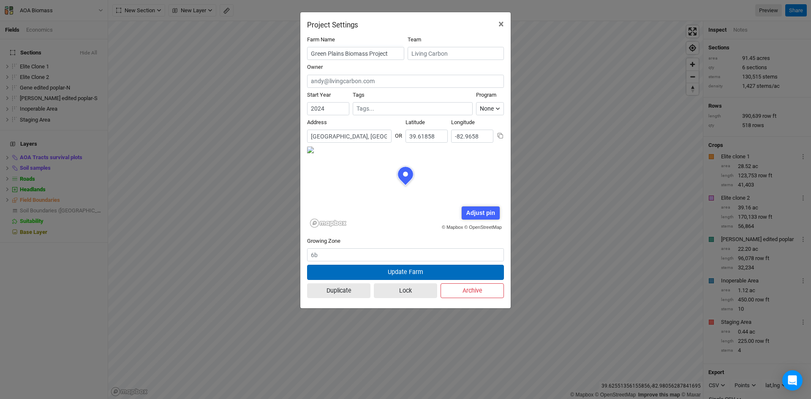
click at [397, 270] on button "Update Farm" at bounding box center [405, 272] width 197 height 15
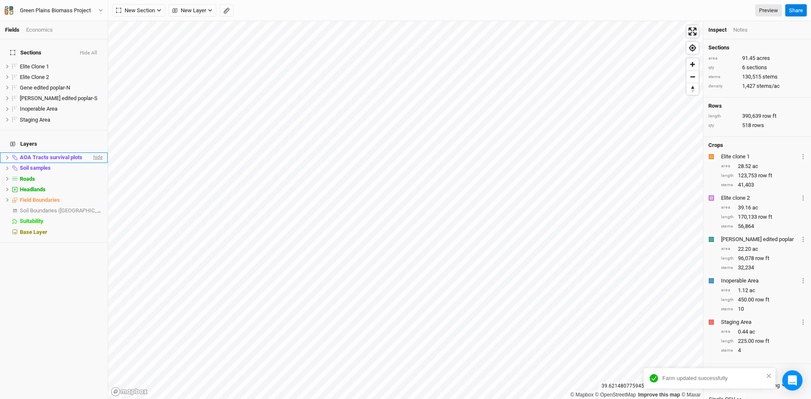
click at [95, 152] on span "hide" at bounding box center [97, 157] width 11 height 11
click at [92, 163] on span "hide" at bounding box center [97, 168] width 11 height 11
click at [92, 174] on span "hide" at bounding box center [97, 179] width 11 height 11
click at [92, 184] on span "hide" at bounding box center [97, 189] width 11 height 11
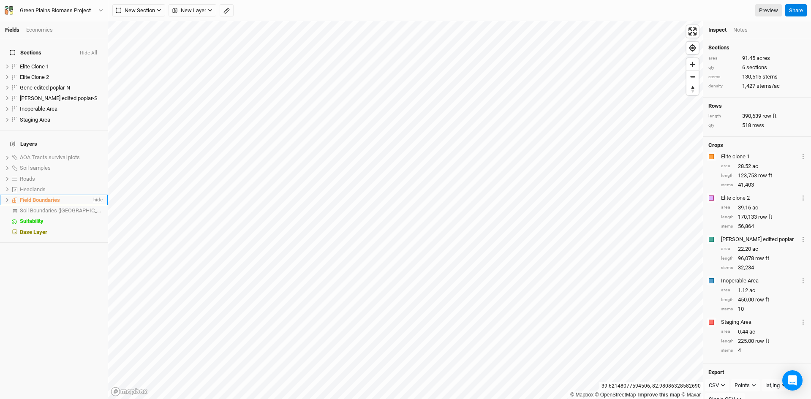
click at [92, 195] on span "hide" at bounding box center [97, 200] width 11 height 11
click at [762, 11] on link "Preview" at bounding box center [768, 10] width 27 height 13
click at [763, 9] on link "Preview" at bounding box center [768, 10] width 27 height 13
click at [91, 206] on span "show" at bounding box center [96, 211] width 14 height 11
click at [88, 50] on button "Hide All" at bounding box center [88, 53] width 18 height 6
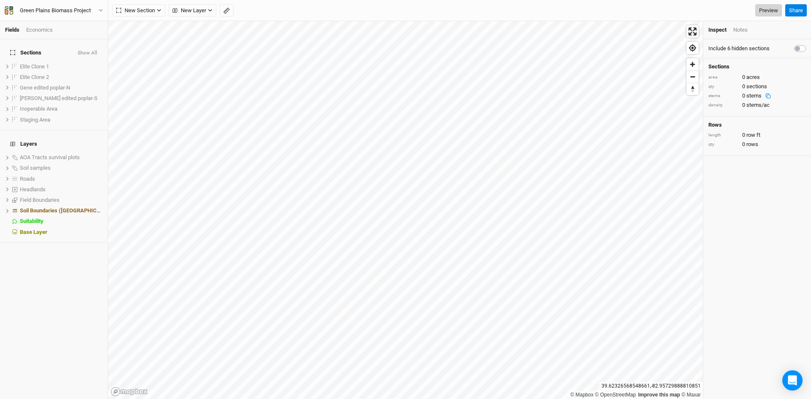
click at [765, 10] on link "Preview" at bounding box center [768, 10] width 27 height 13
click at [92, 206] on span "hide" at bounding box center [97, 211] width 11 height 11
click at [89, 50] on button "Show All" at bounding box center [87, 53] width 20 height 6
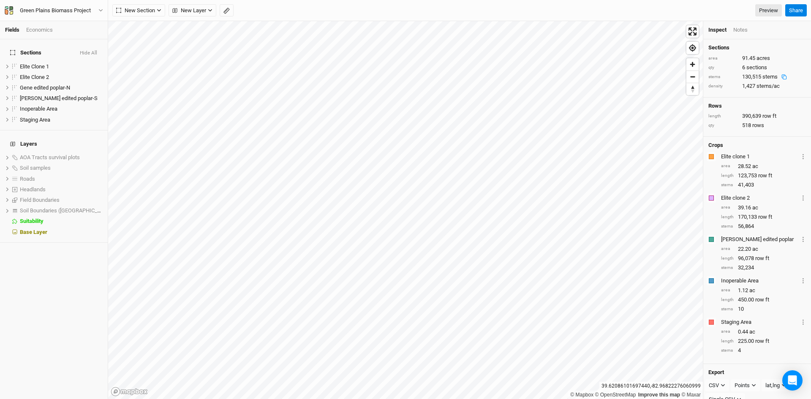
click at [573, 399] on html "Fields Economics Sections Hide All Elite Clone 1 hide Elite Clone 2 hide Gene e…" at bounding box center [405, 199] width 811 height 399
click at [100, 11] on icon "button" at bounding box center [100, 10] width 5 height 5
click at [76, 25] on button "Back" at bounding box center [69, 23] width 67 height 11
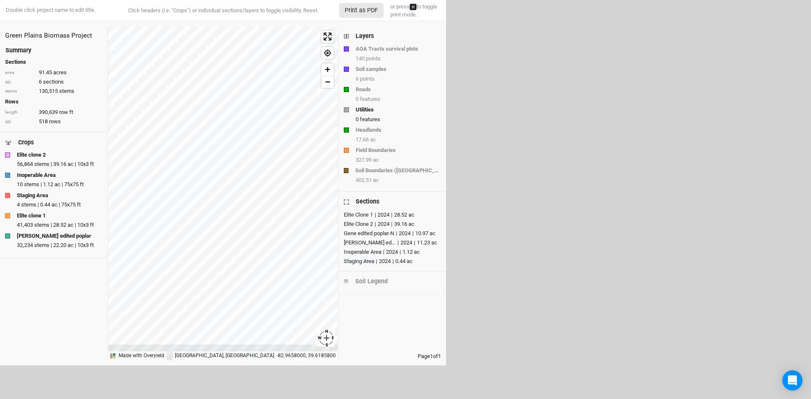
click at [365, 36] on div "Layers" at bounding box center [364, 36] width 18 height 9
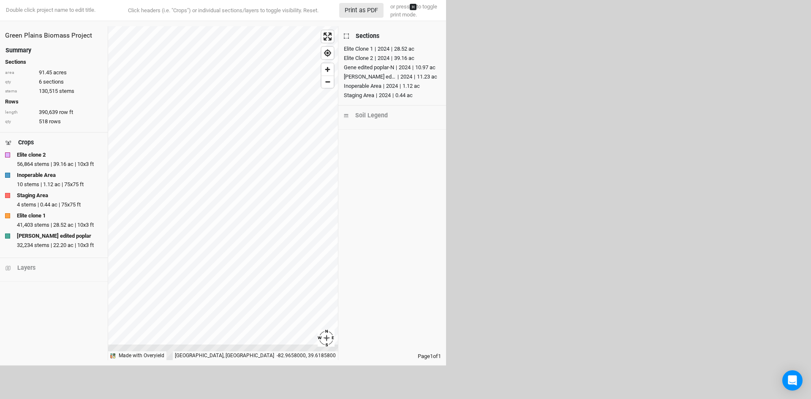
click at [366, 36] on div "Sections" at bounding box center [367, 36] width 24 height 9
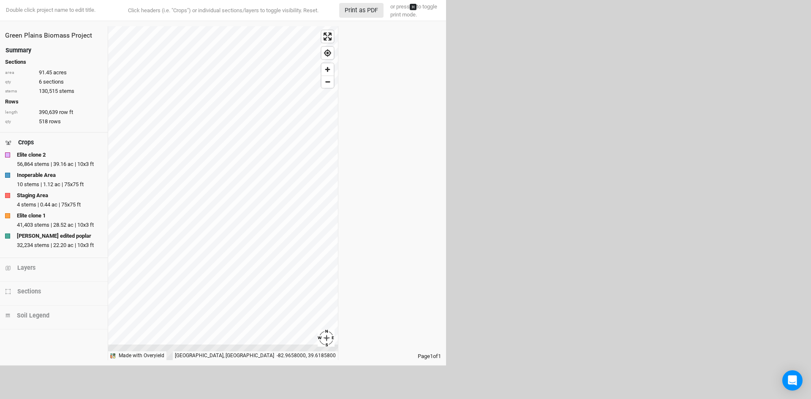
click at [32, 294] on div "Sections" at bounding box center [29, 291] width 24 height 9
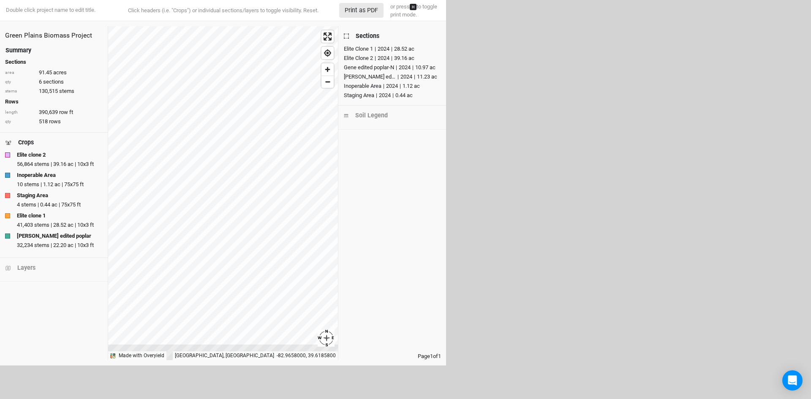
click at [27, 141] on div "Crops" at bounding box center [26, 142] width 16 height 9
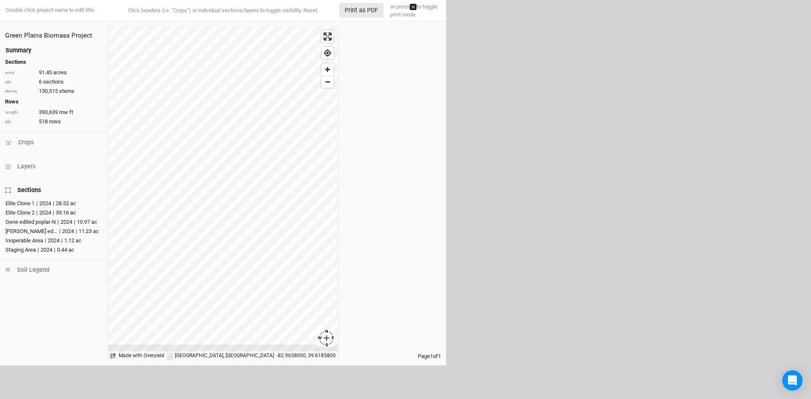
click at [19, 49] on div "Summary" at bounding box center [18, 50] width 26 height 9
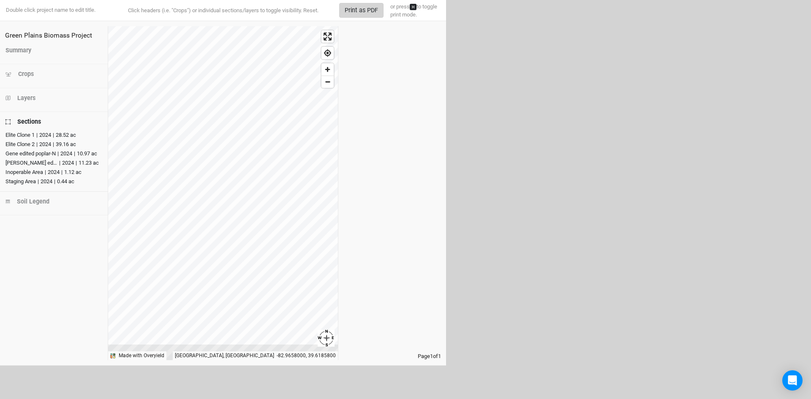
click at [362, 10] on button "Print as PDF" at bounding box center [361, 10] width 44 height 15
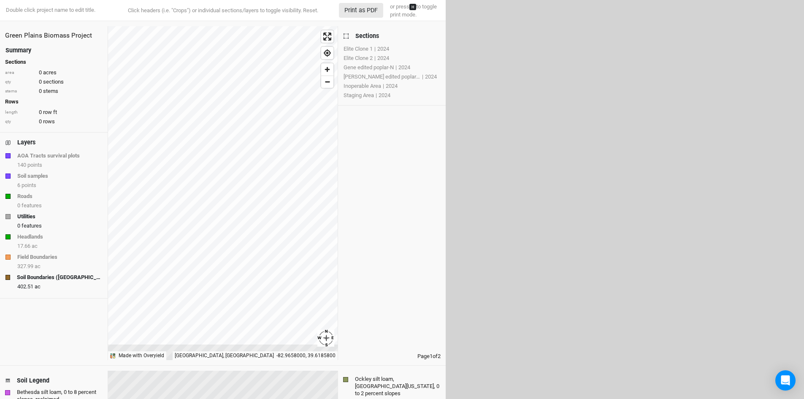
click at [22, 52] on div "Summary" at bounding box center [18, 50] width 26 height 9
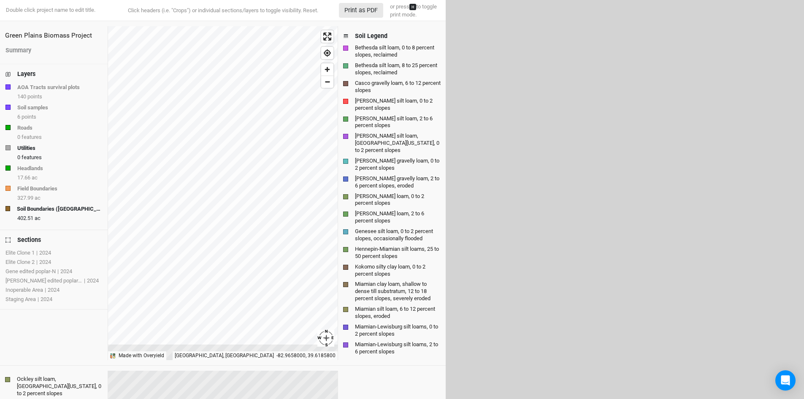
click at [21, 74] on div "Layers" at bounding box center [26, 74] width 18 height 9
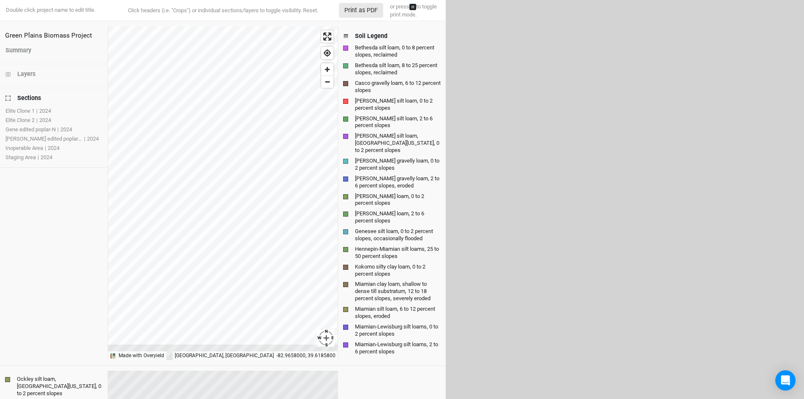
click at [23, 97] on div "Sections" at bounding box center [29, 98] width 24 height 9
click at [363, 8] on button "Print as PDF" at bounding box center [361, 10] width 44 height 15
